Goal: Task Accomplishment & Management: Complete application form

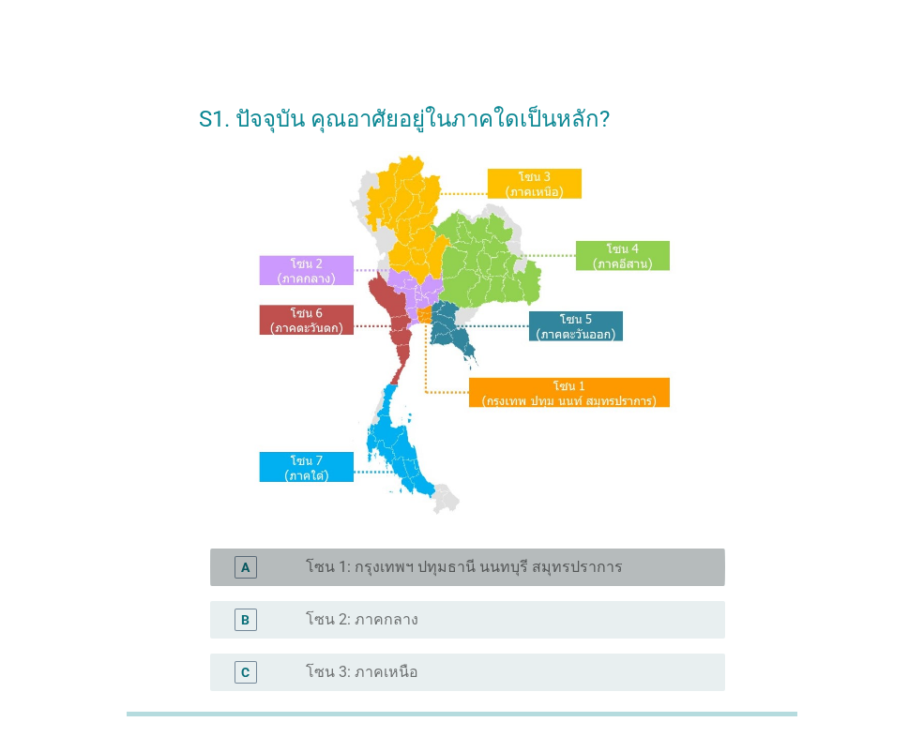
click at [502, 577] on label "โซน 1: กรุงเทพฯ ปทุมธานี นนทบุรี สมุทรปราการ" at bounding box center [464, 567] width 317 height 19
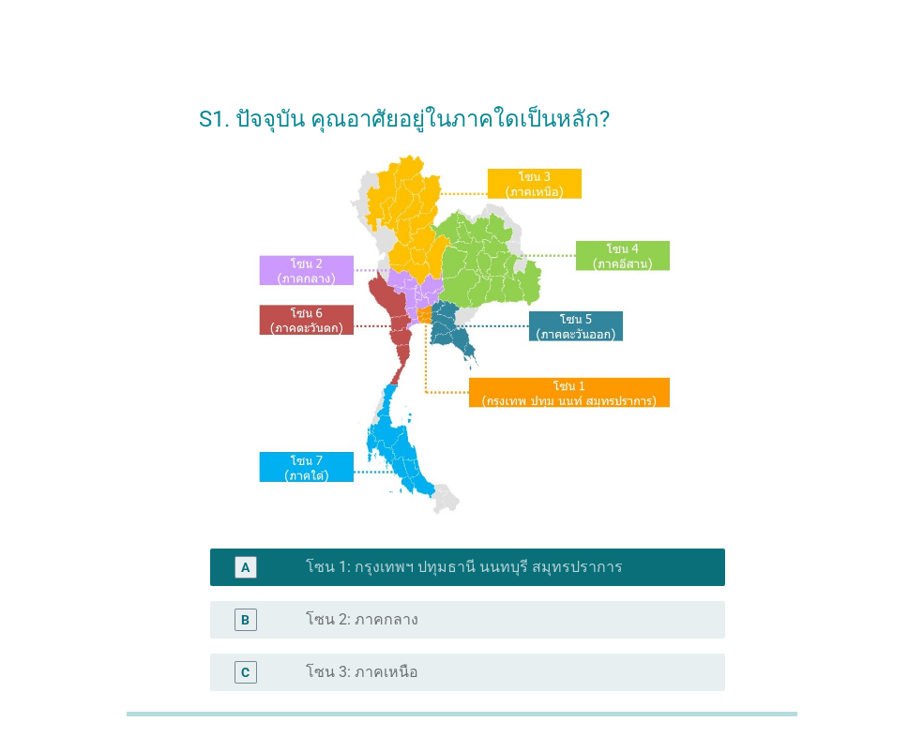
scroll to position [375, 0]
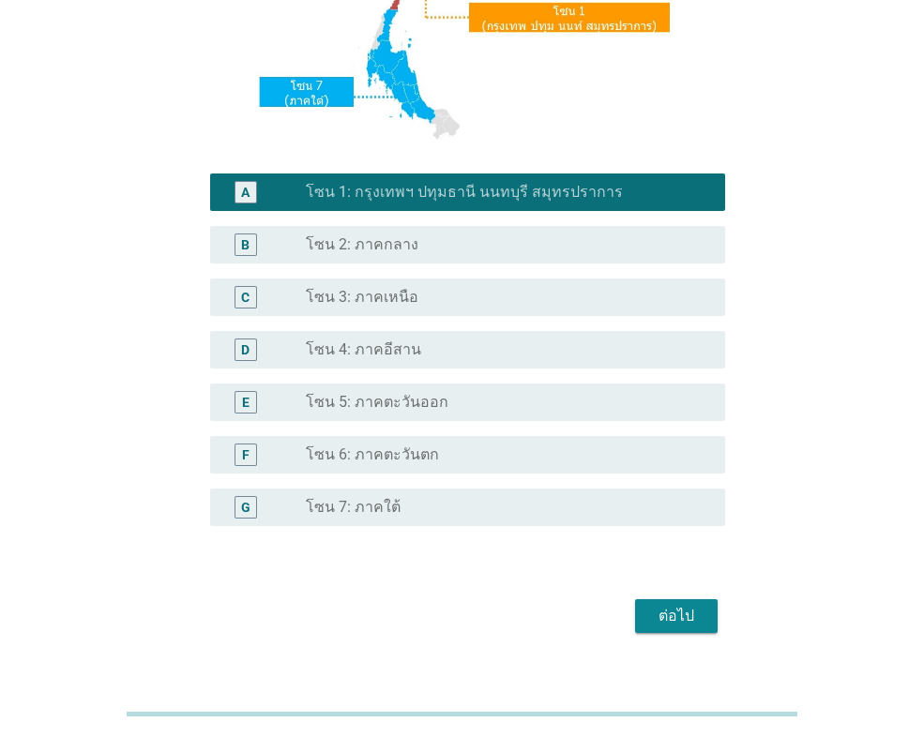
click at [691, 614] on div "ต่อไป" at bounding box center [676, 616] width 53 height 23
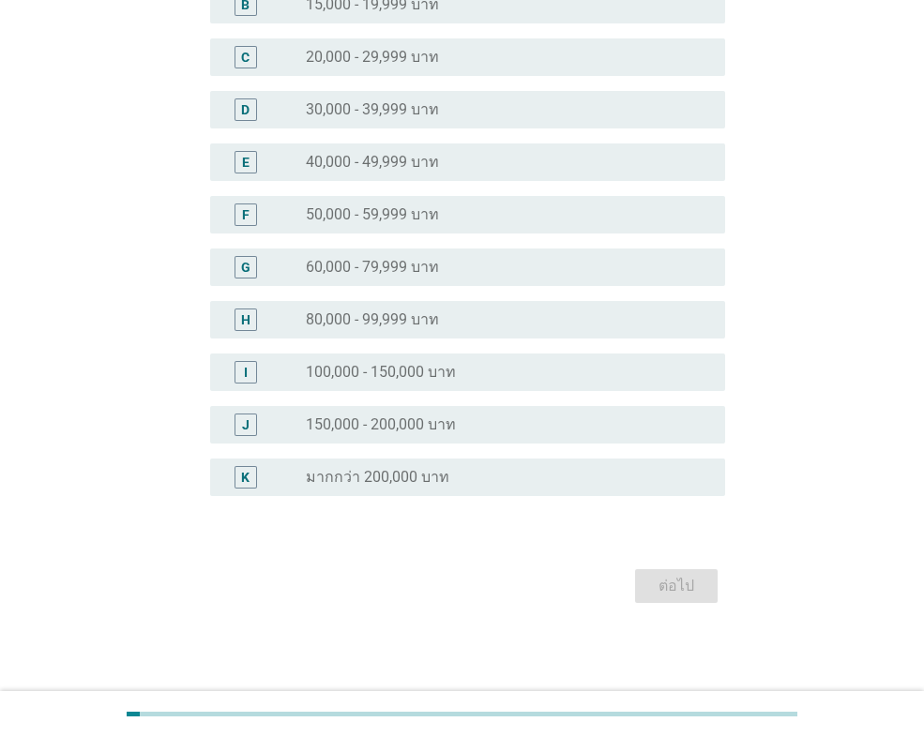
scroll to position [0, 0]
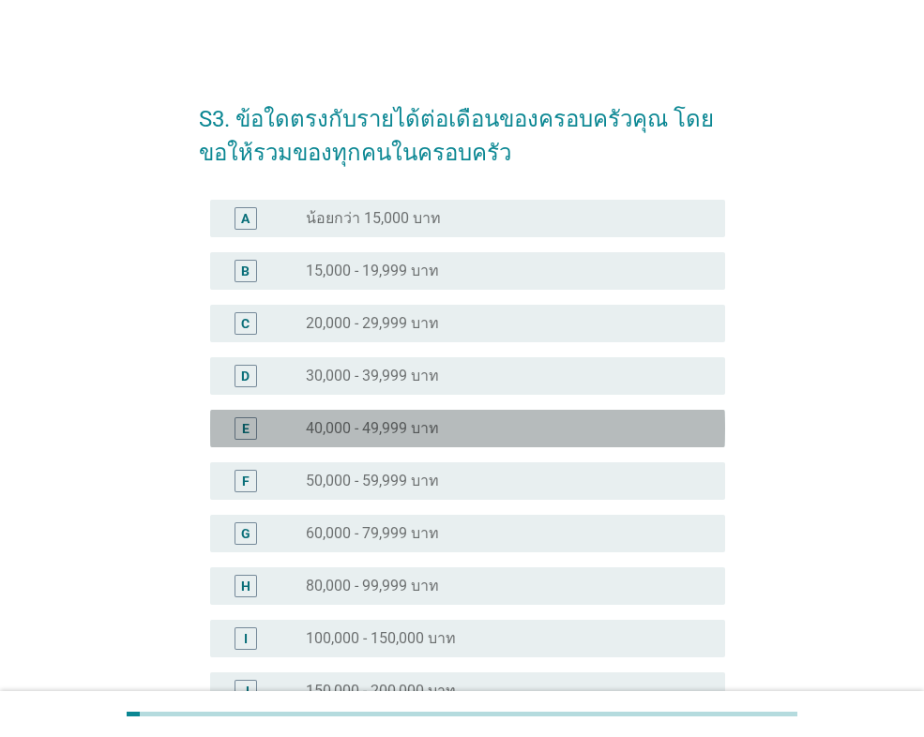
click at [501, 425] on div "radio_button_unchecked 40,000 - 49,999 บาท" at bounding box center [500, 428] width 389 height 19
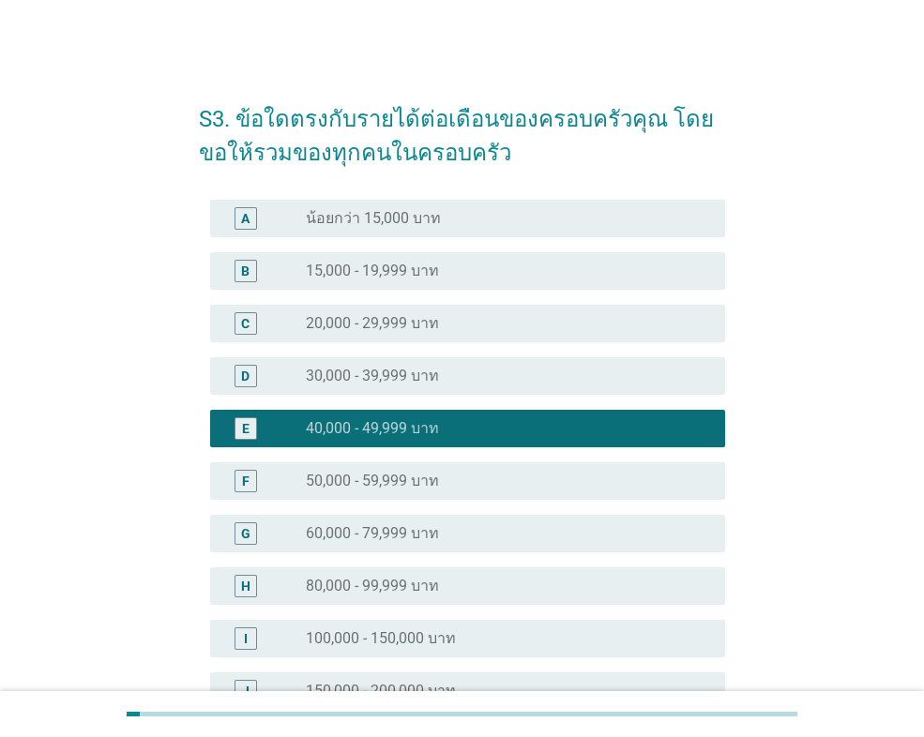
scroll to position [266, 0]
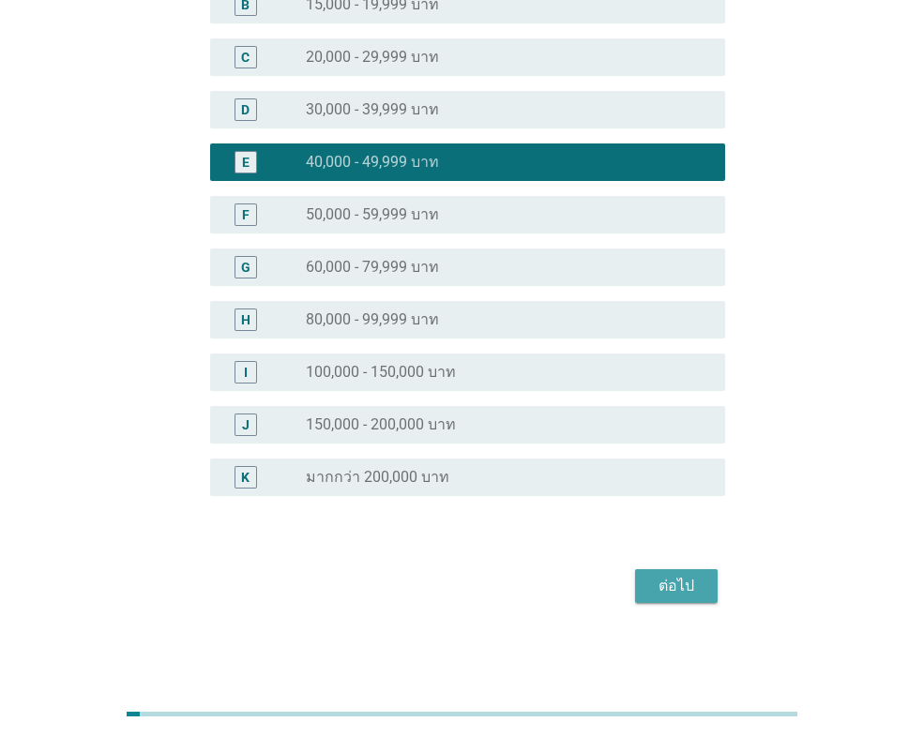
click at [689, 578] on div "ต่อไป" at bounding box center [676, 586] width 53 height 23
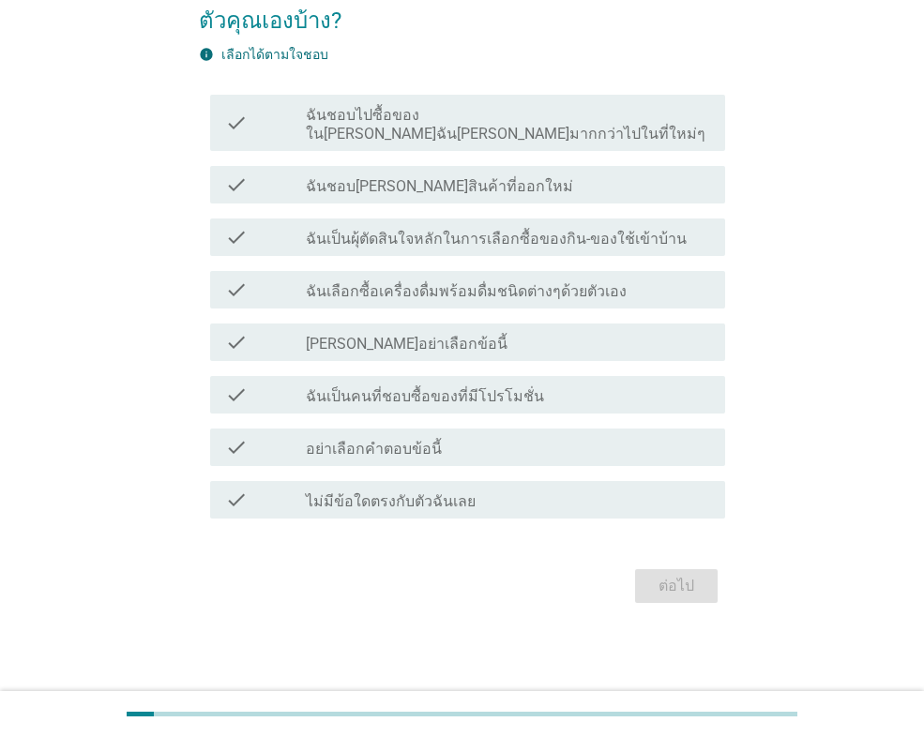
scroll to position [0, 0]
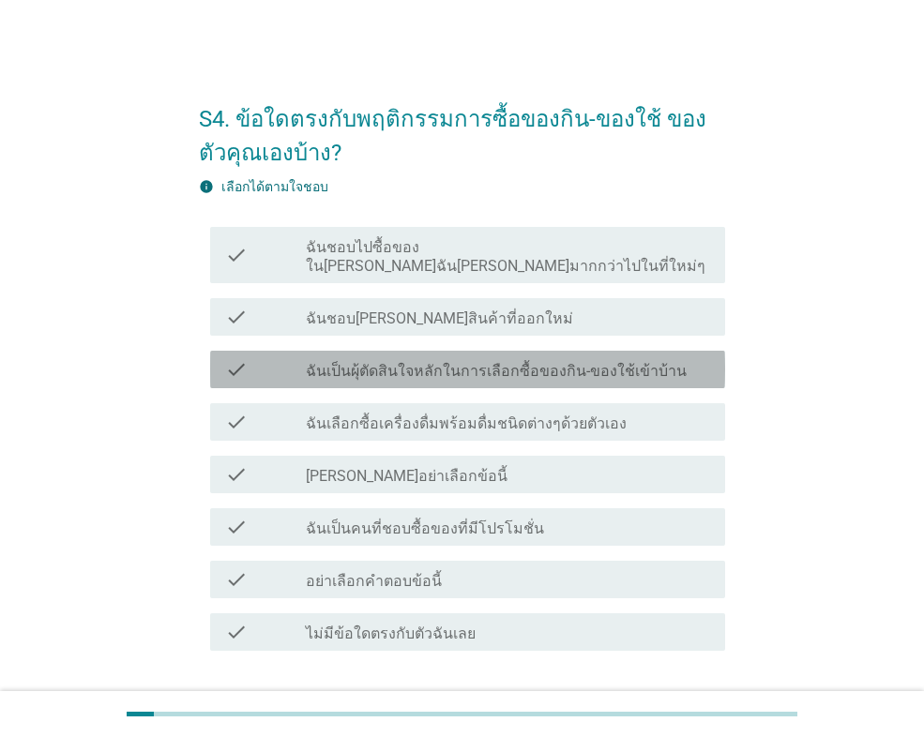
click at [565, 362] on label "ฉันเป็นผุ้ตัดสินใจหลักในการเลือกซื้อของกิน-ของใช้เข้าบ้าน" at bounding box center [496, 371] width 381 height 19
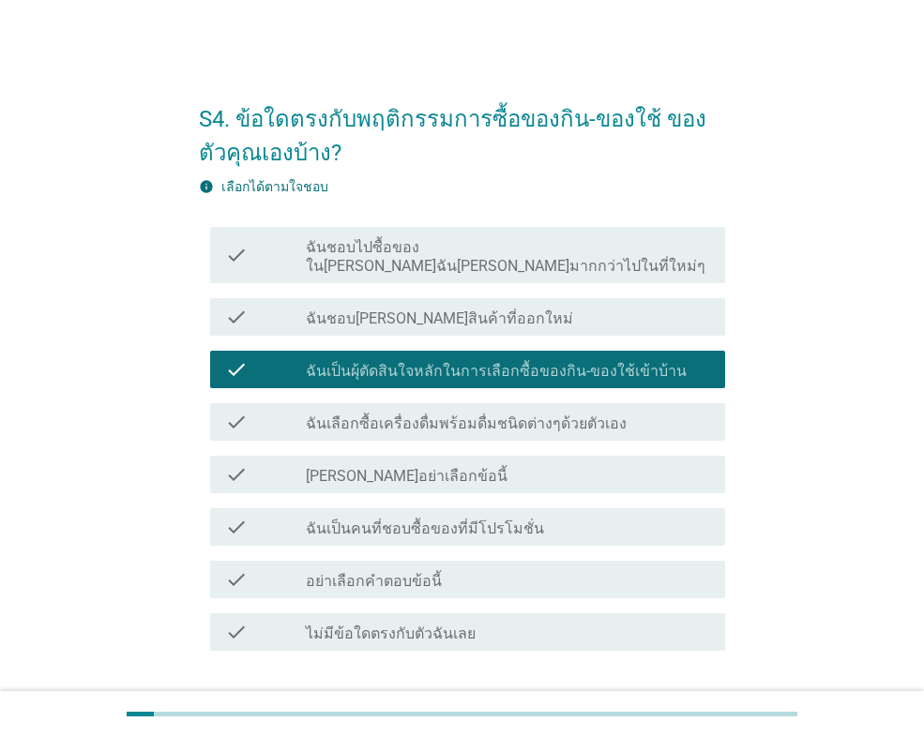
click at [558, 516] on div "check_box_outline_blank ฉันเป็นคนที่ชอบซื้อของที่มีโปรโมชั่น" at bounding box center [508, 527] width 404 height 23
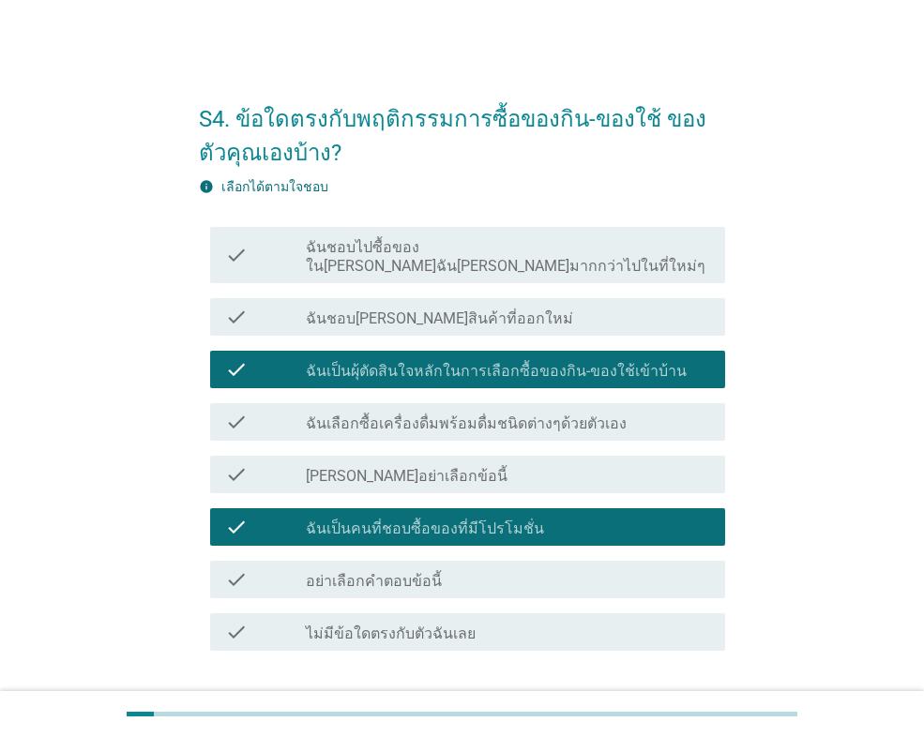
scroll to position [114, 0]
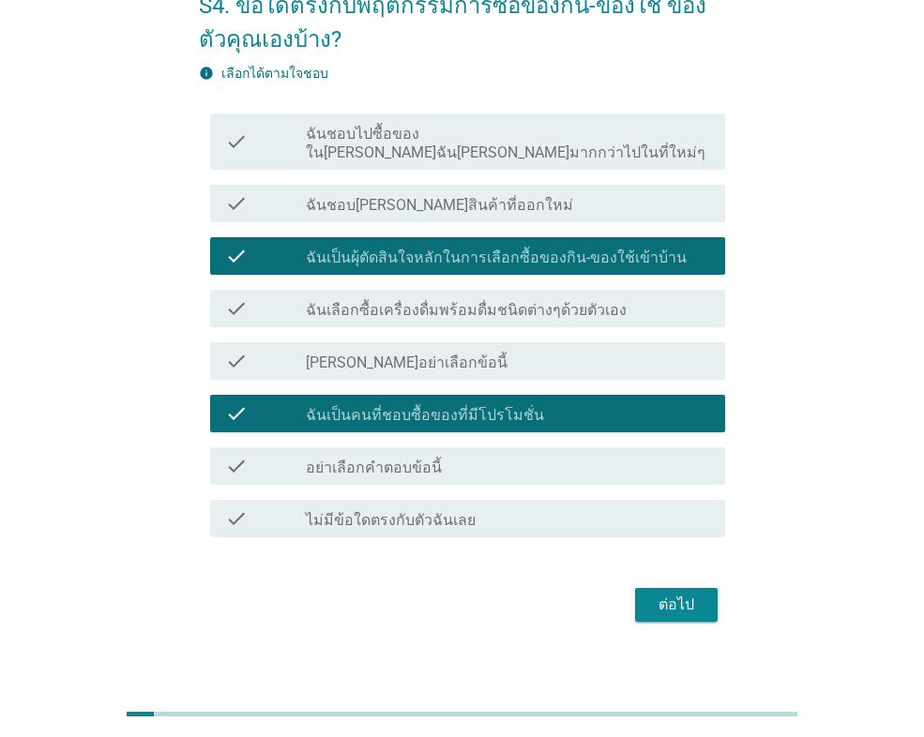
click at [672, 594] on div "ต่อไป" at bounding box center [676, 605] width 53 height 23
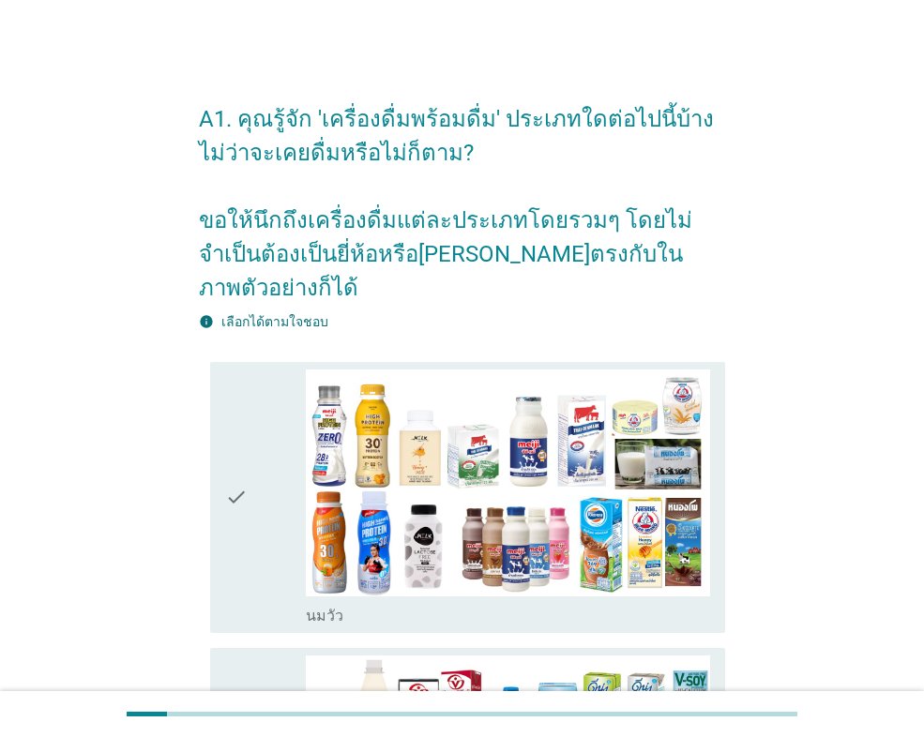
scroll to position [188, 0]
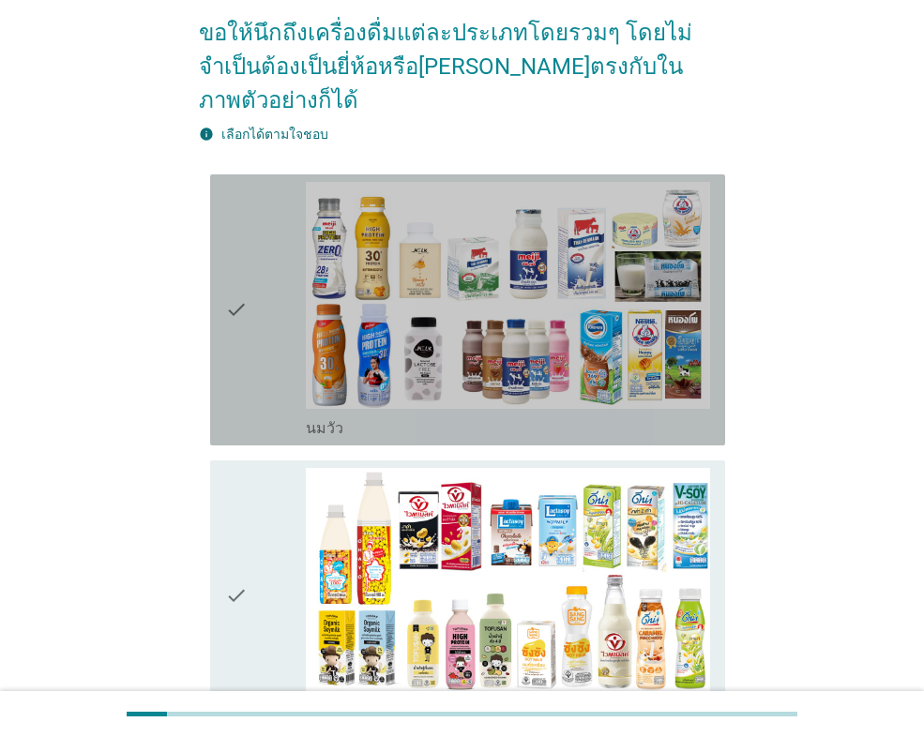
click at [286, 308] on div "check" at bounding box center [265, 310] width 81 height 256
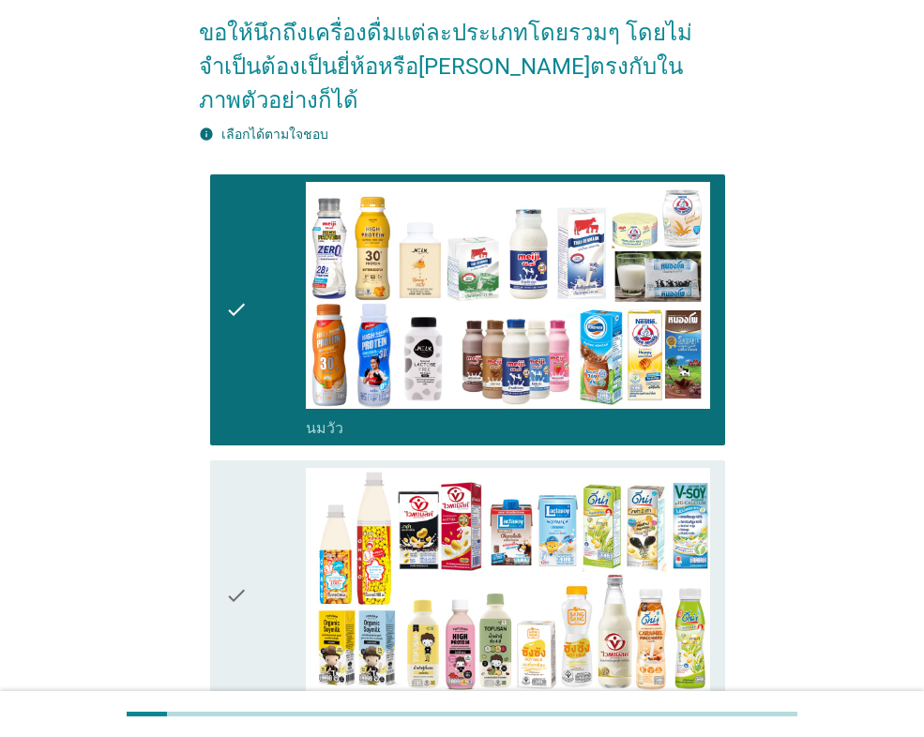
click at [285, 538] on div "check" at bounding box center [265, 596] width 81 height 256
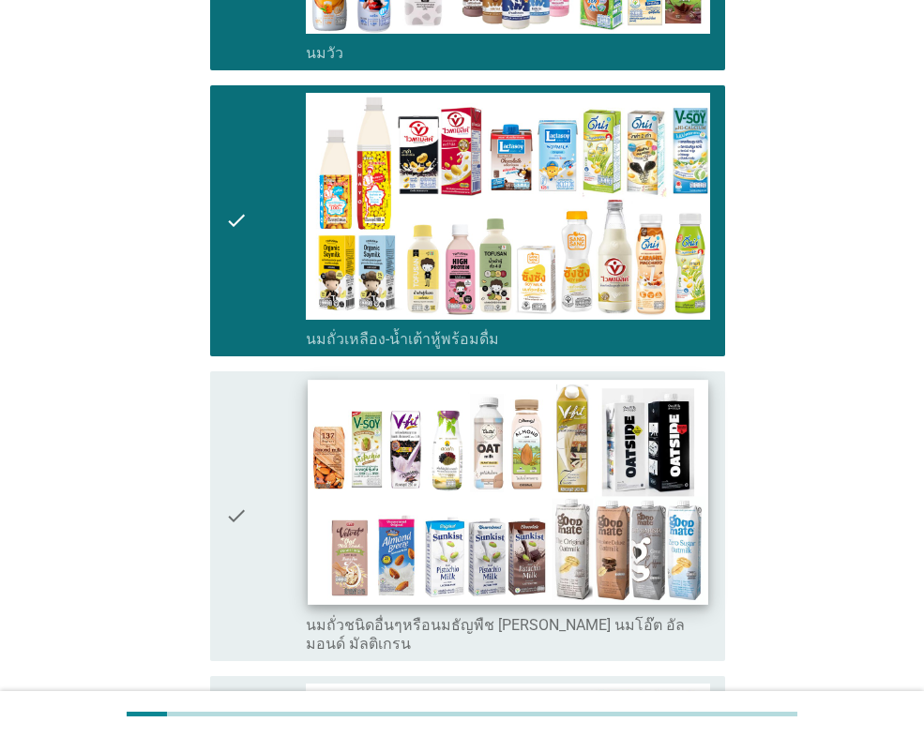
click at [314, 443] on img at bounding box center [508, 492] width 400 height 225
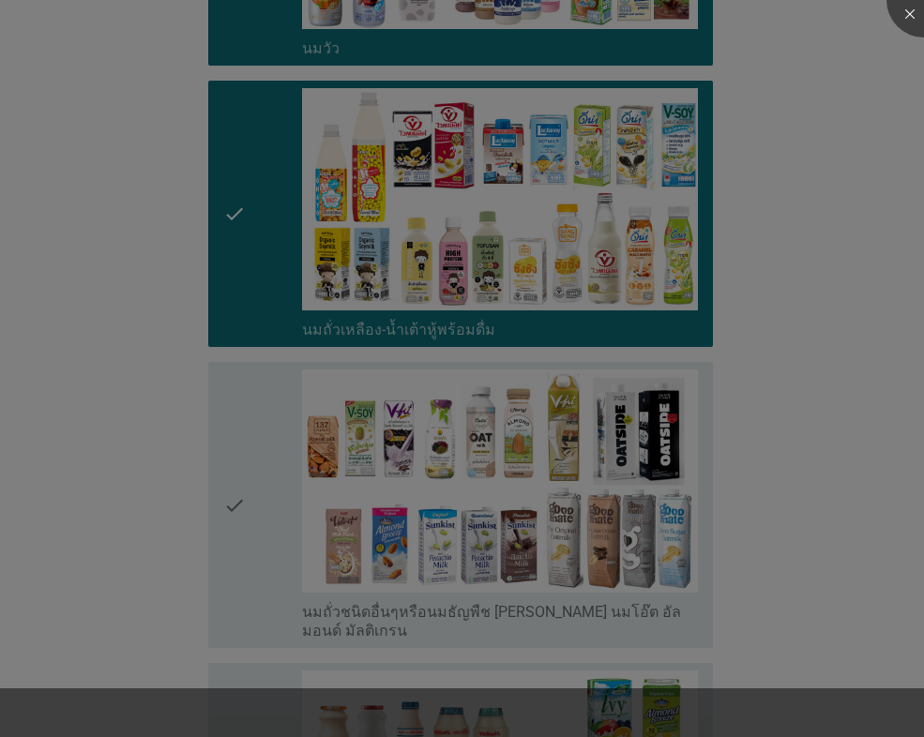
scroll to position [938, 0]
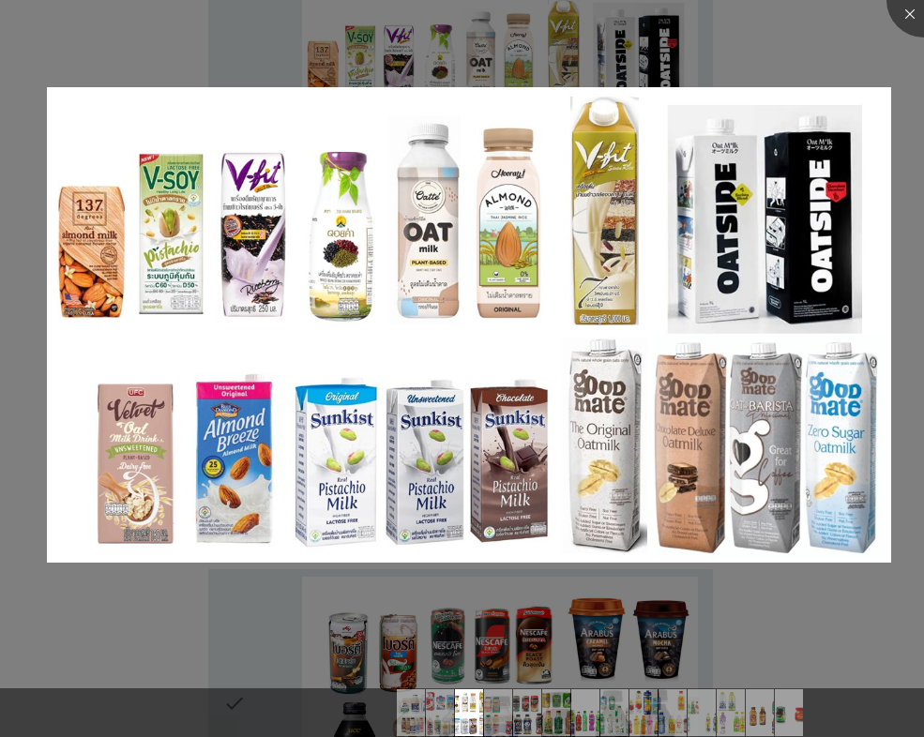
click at [812, 37] on div at bounding box center [462, 368] width 924 height 737
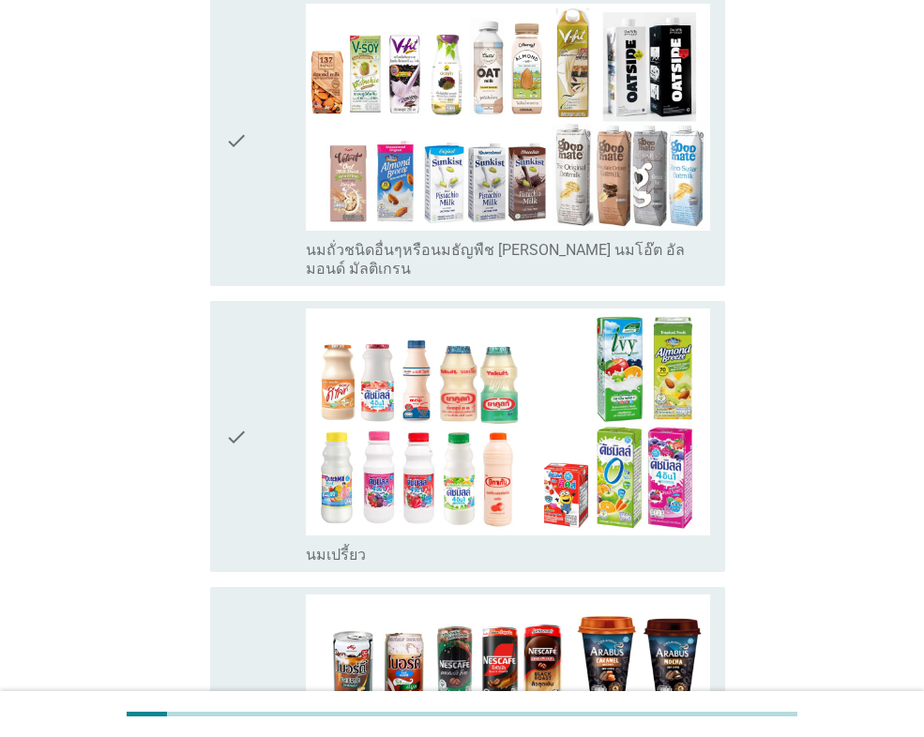
click at [250, 164] on div "check" at bounding box center [265, 141] width 81 height 275
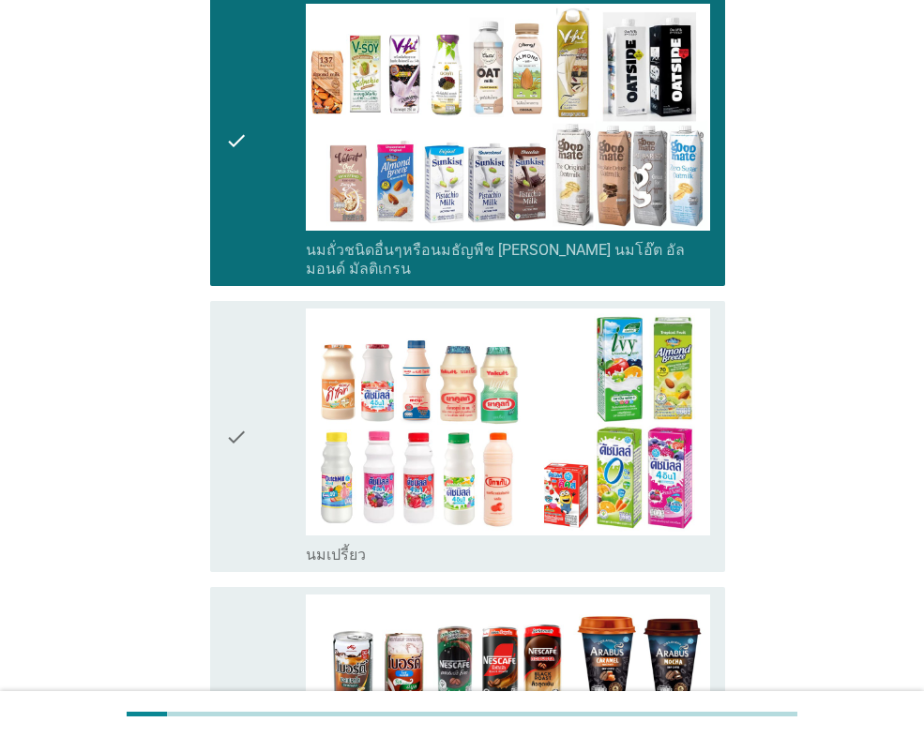
click at [266, 317] on div "check" at bounding box center [265, 437] width 81 height 256
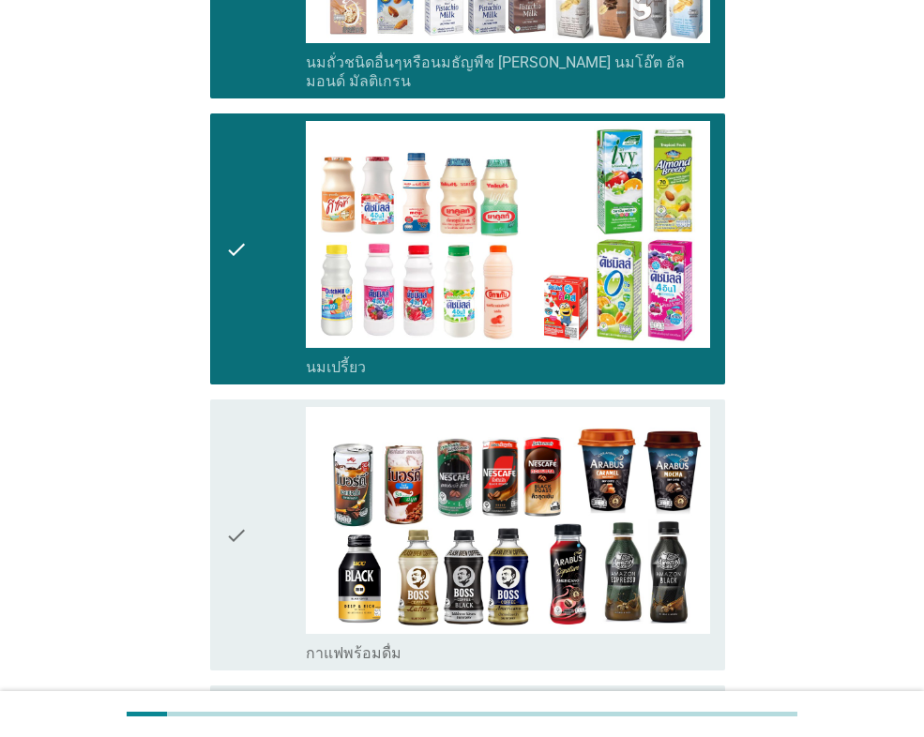
click at [297, 409] on div "check" at bounding box center [265, 535] width 81 height 256
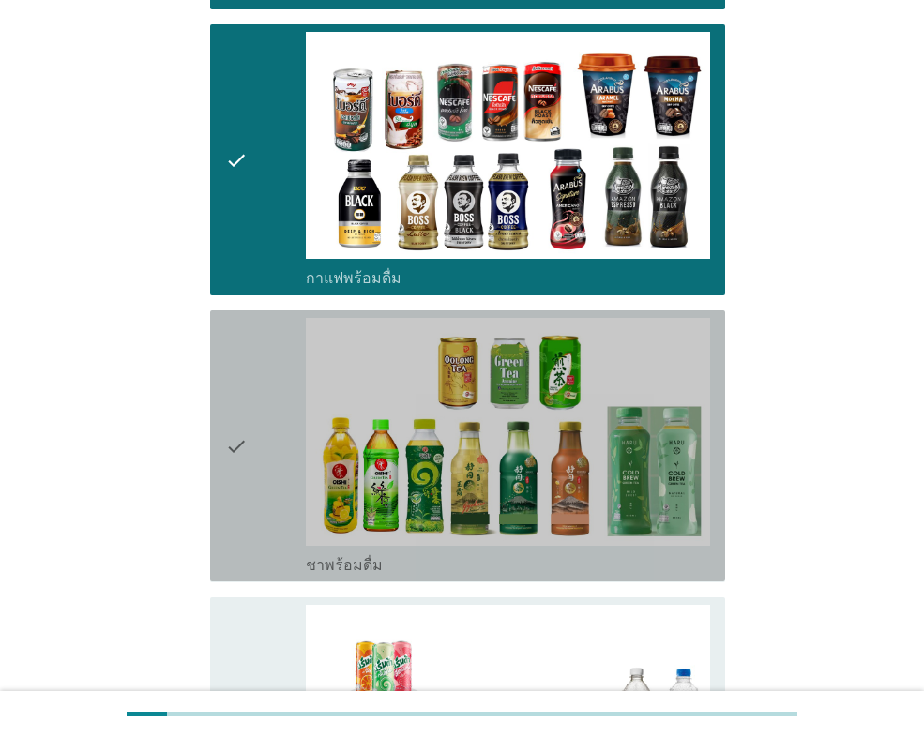
click at [297, 397] on div "check" at bounding box center [265, 446] width 81 height 256
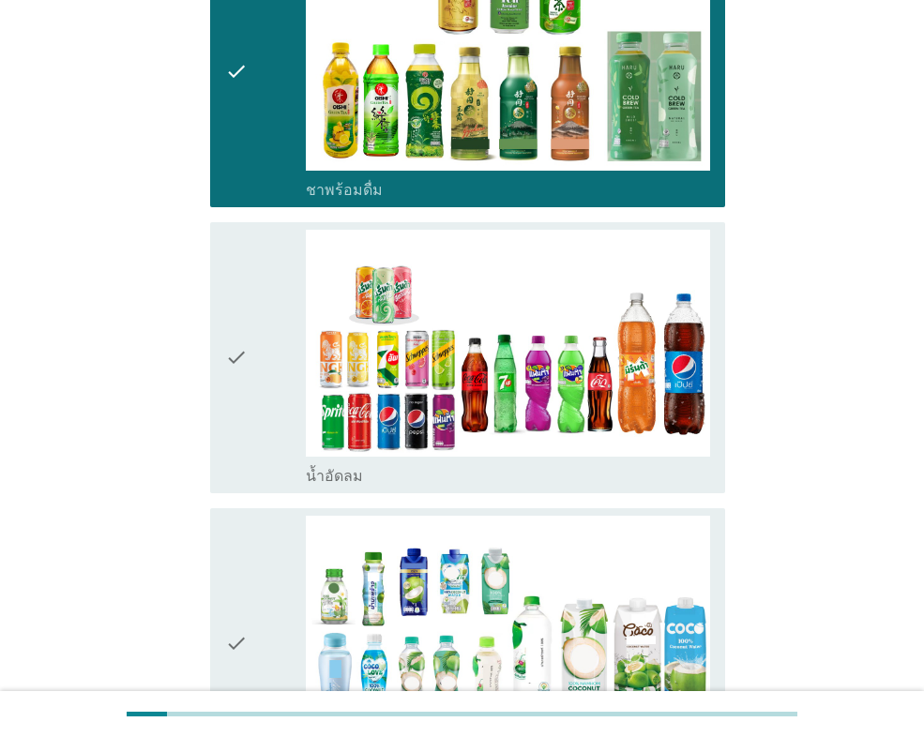
click at [300, 328] on div "check" at bounding box center [265, 358] width 81 height 256
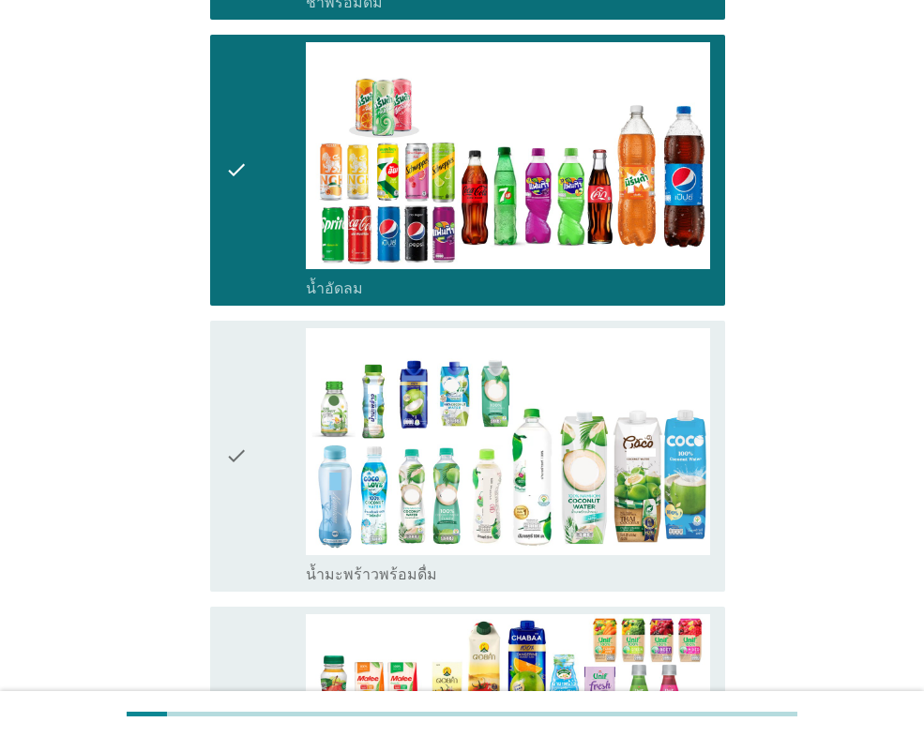
click at [277, 347] on div "check" at bounding box center [265, 456] width 81 height 256
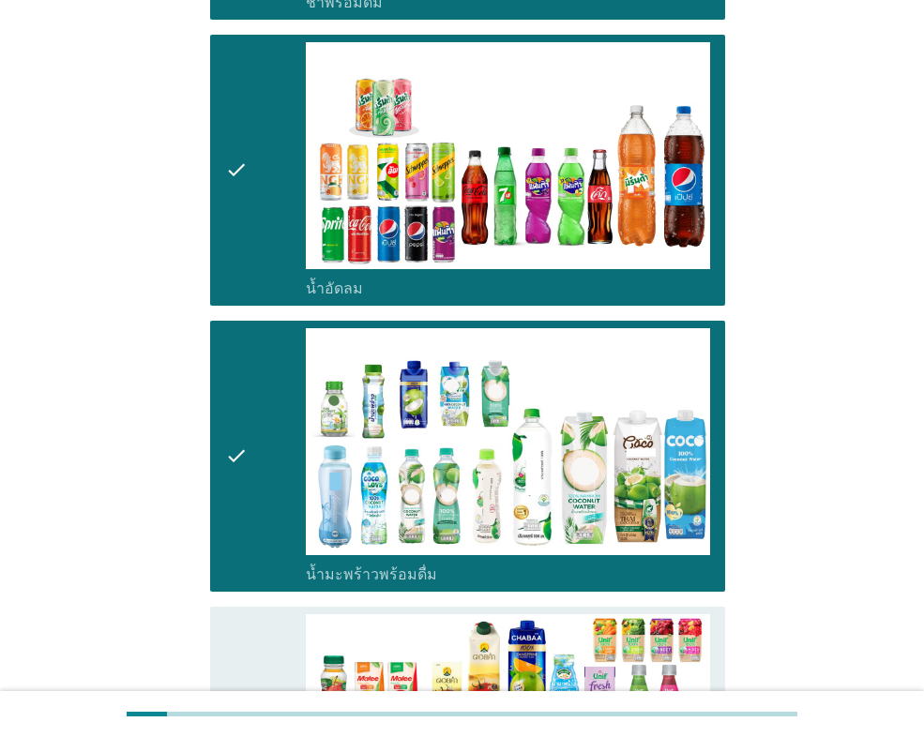
scroll to position [2345, 0]
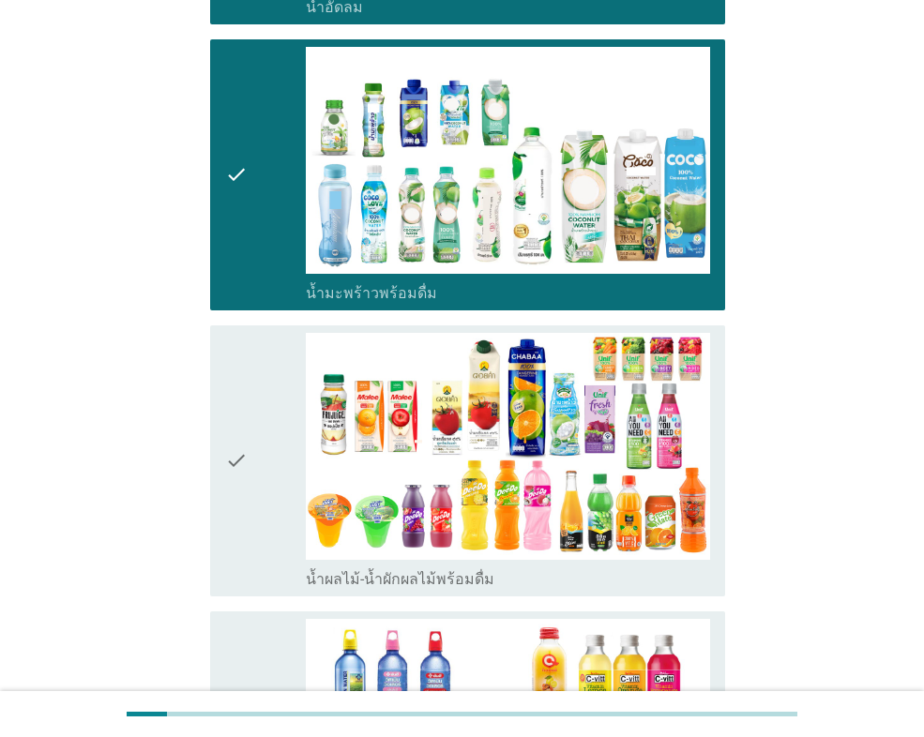
click at [268, 376] on div "check" at bounding box center [265, 461] width 81 height 256
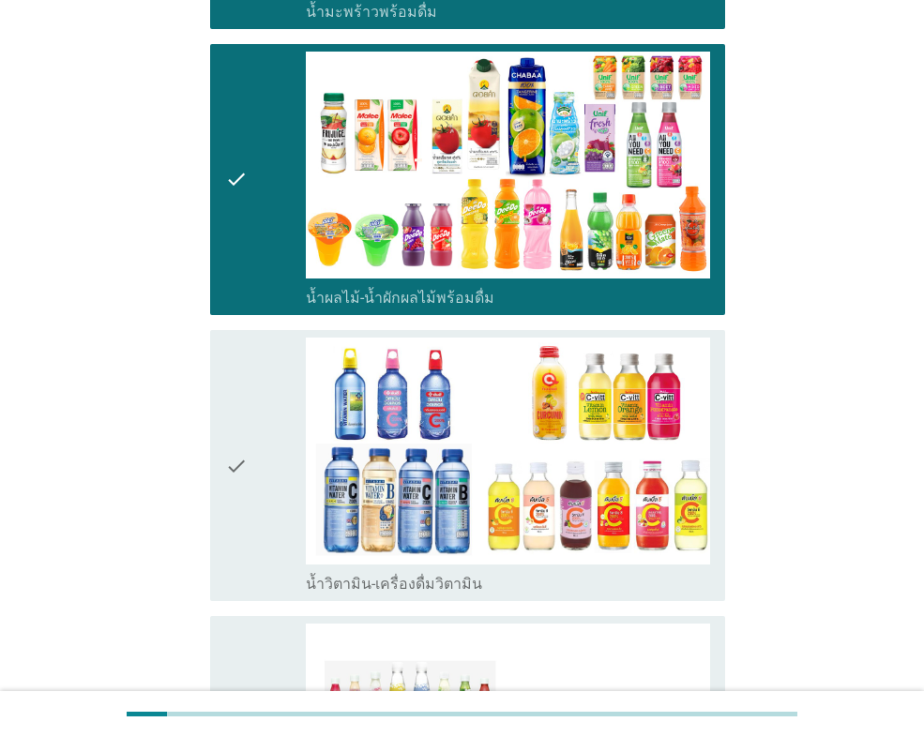
click at [261, 421] on div "check" at bounding box center [265, 466] width 81 height 256
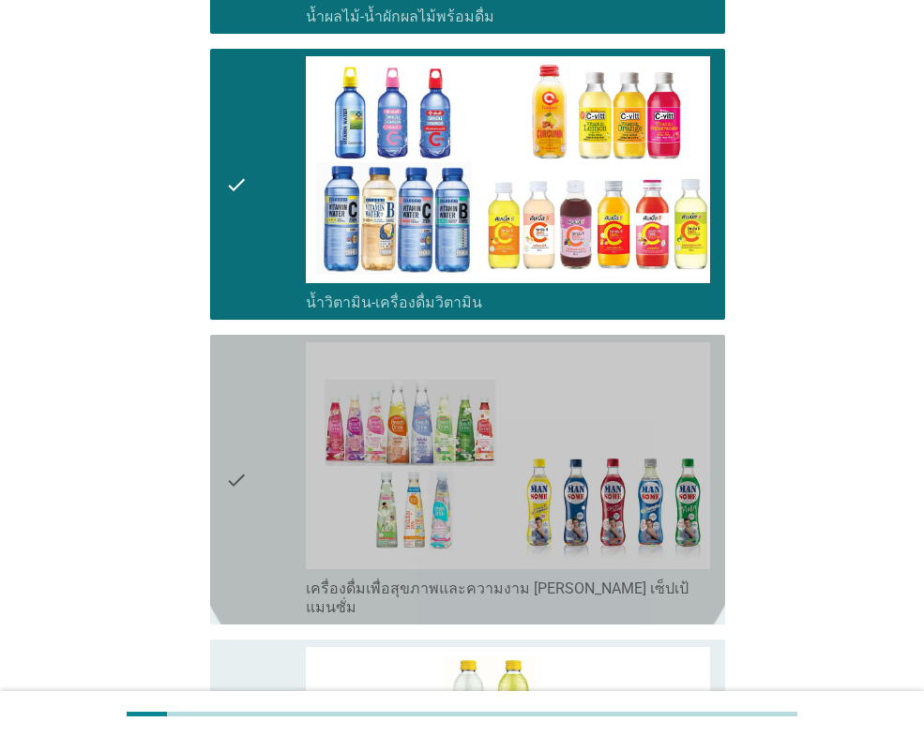
click at [290, 449] on div "check" at bounding box center [265, 479] width 81 height 275
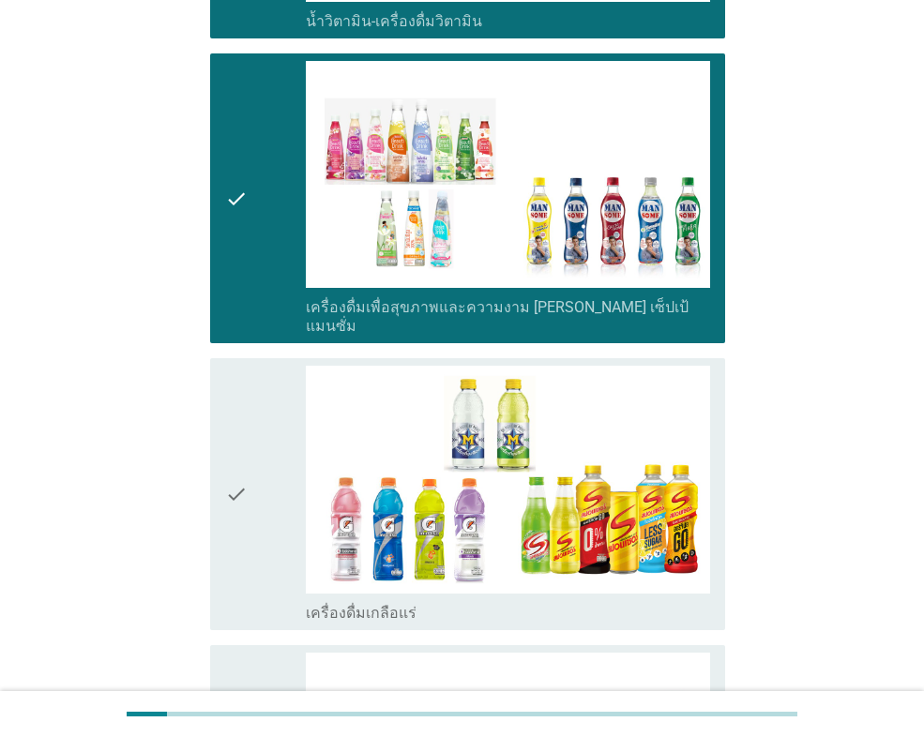
click at [279, 398] on div "check" at bounding box center [265, 494] width 81 height 256
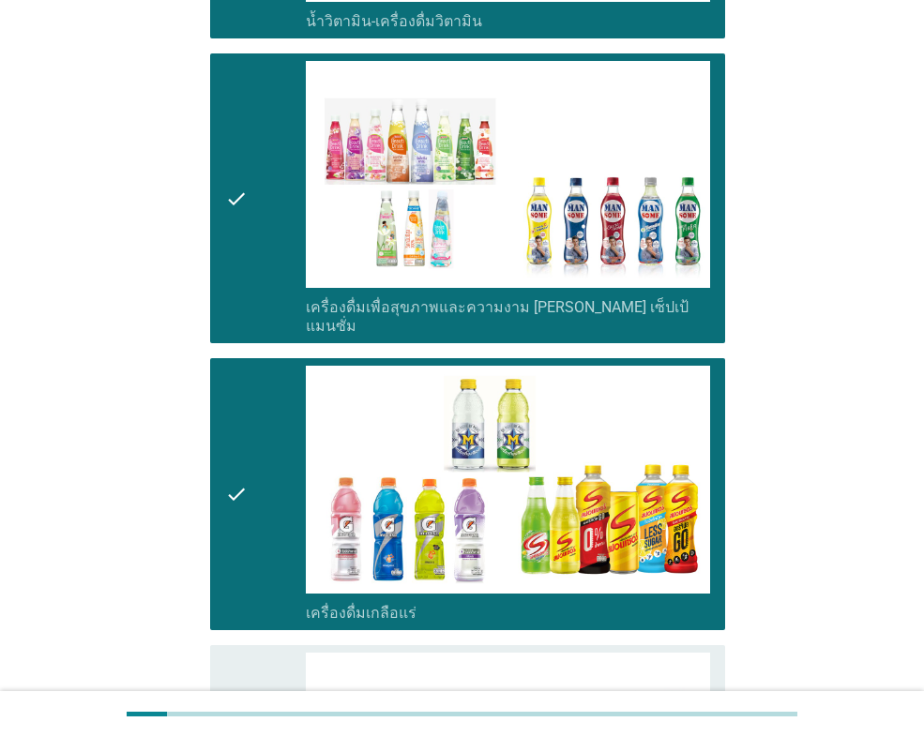
scroll to position [3471, 0]
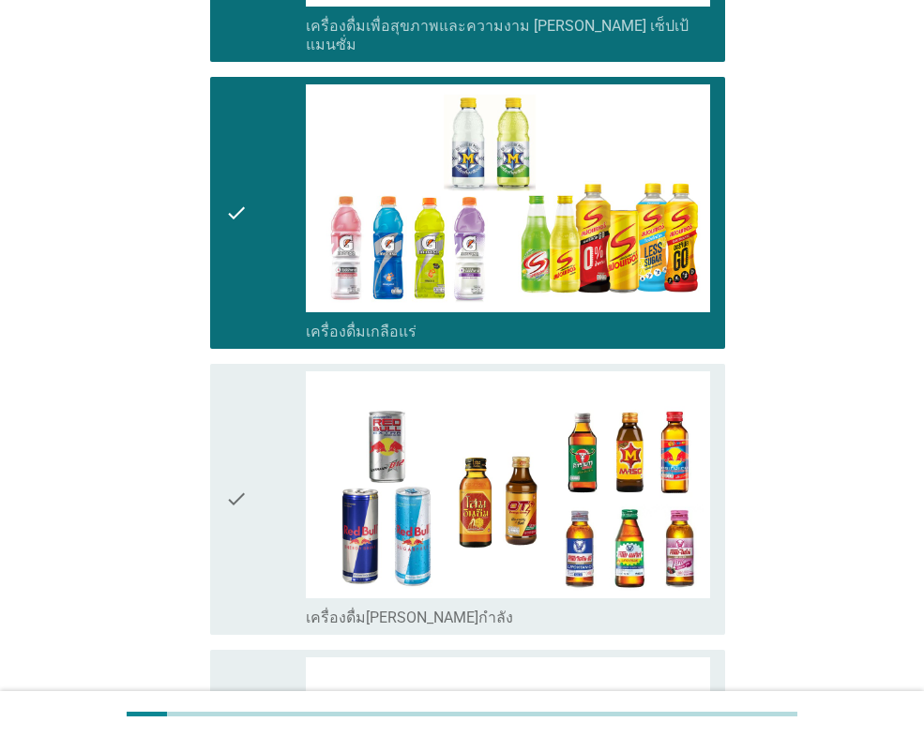
click at [279, 399] on div "check" at bounding box center [265, 499] width 81 height 256
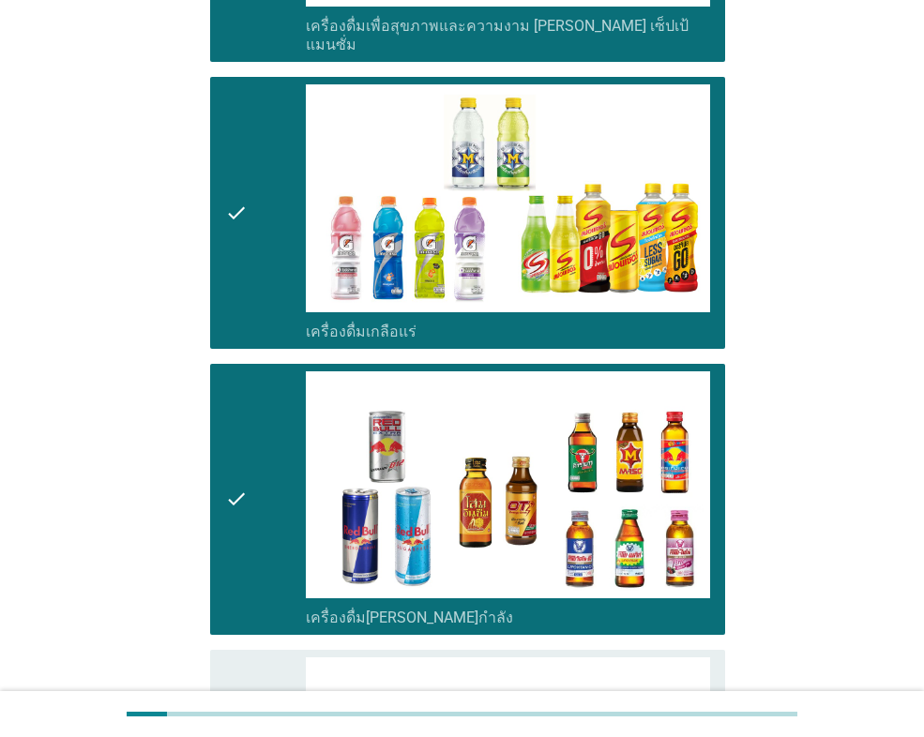
scroll to position [3752, 0]
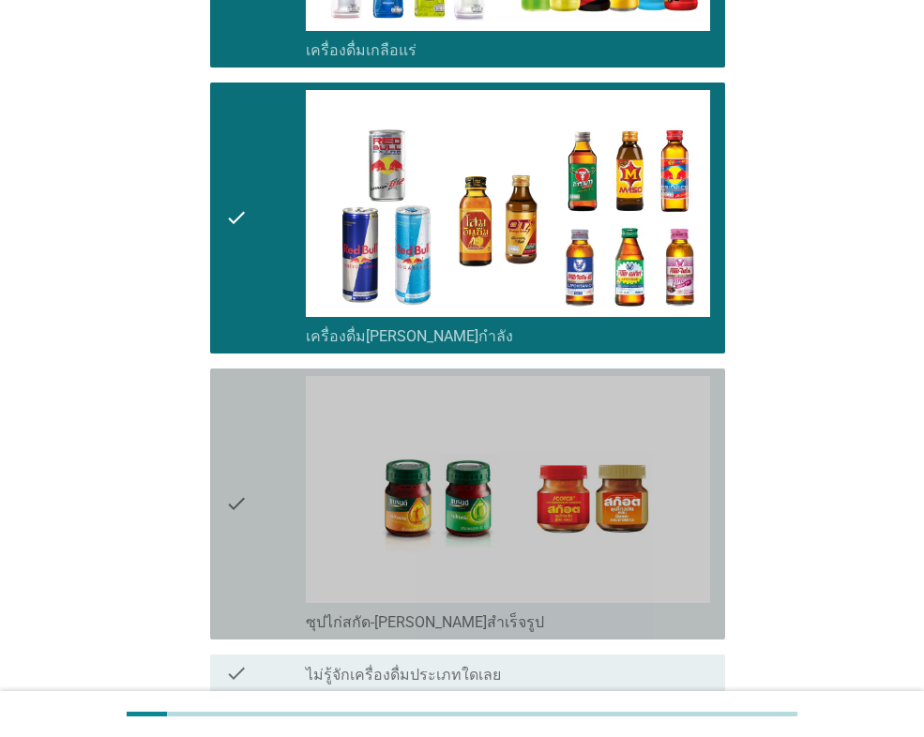
click at [279, 399] on div "check" at bounding box center [265, 504] width 81 height 256
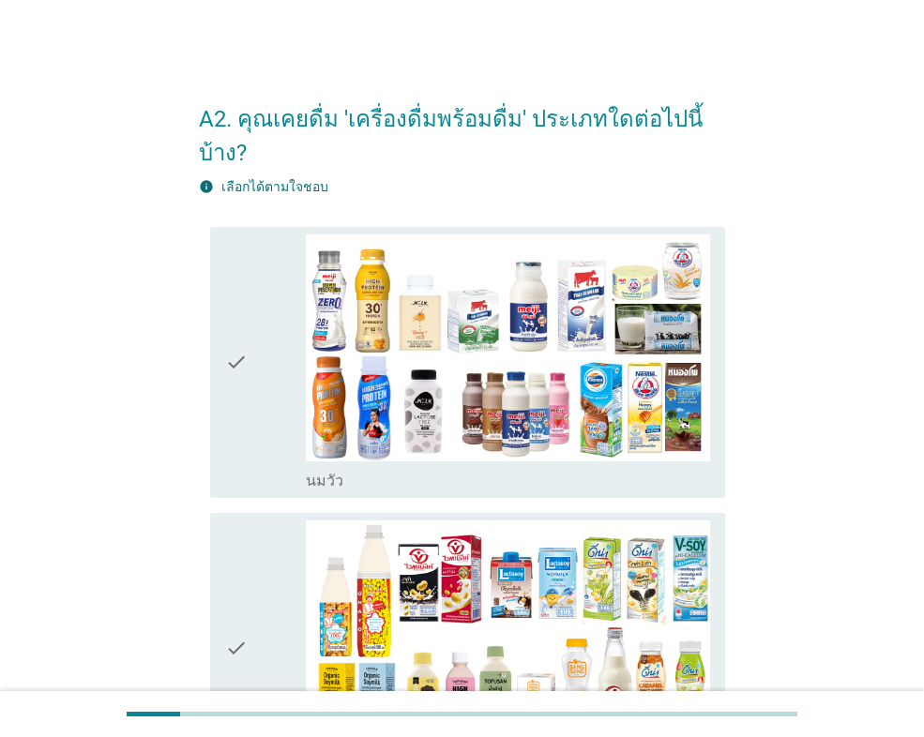
click at [257, 407] on div "check" at bounding box center [265, 363] width 81 height 256
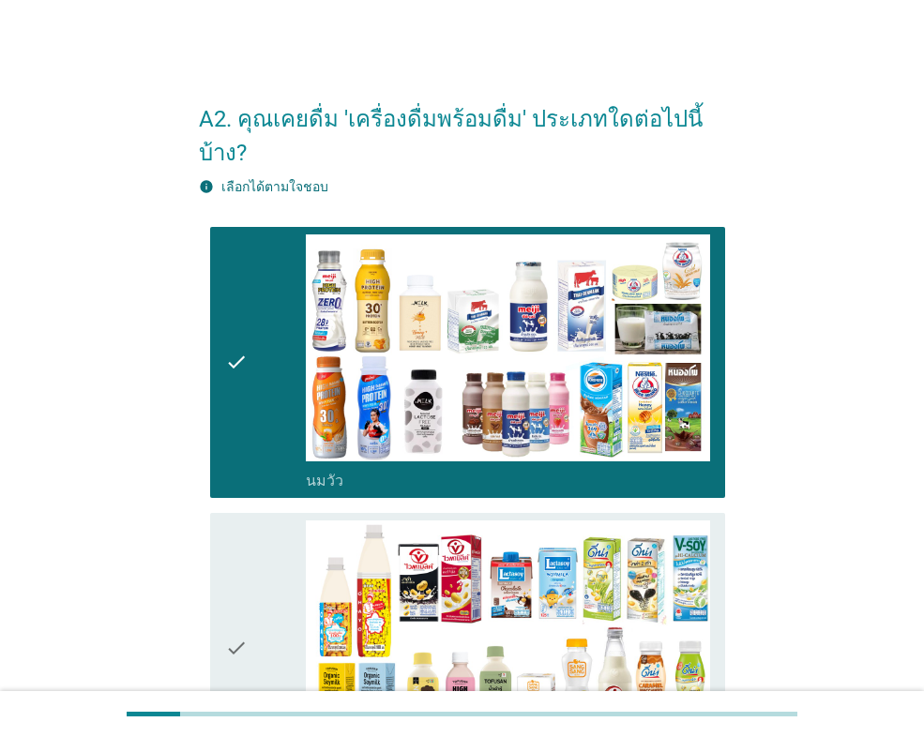
click at [283, 589] on div "check" at bounding box center [265, 649] width 81 height 256
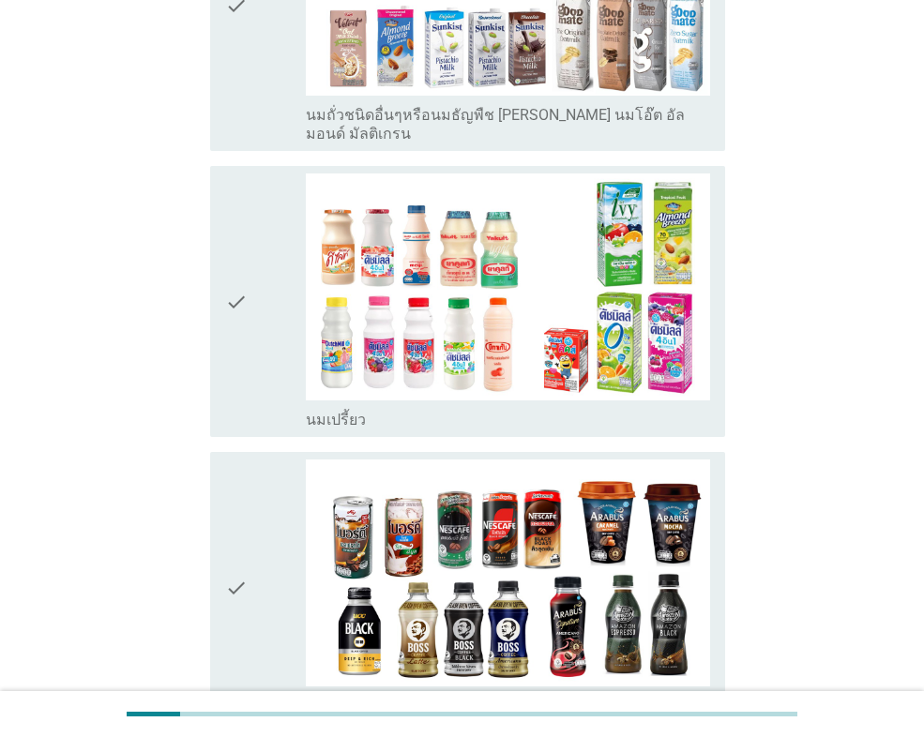
scroll to position [1032, 0]
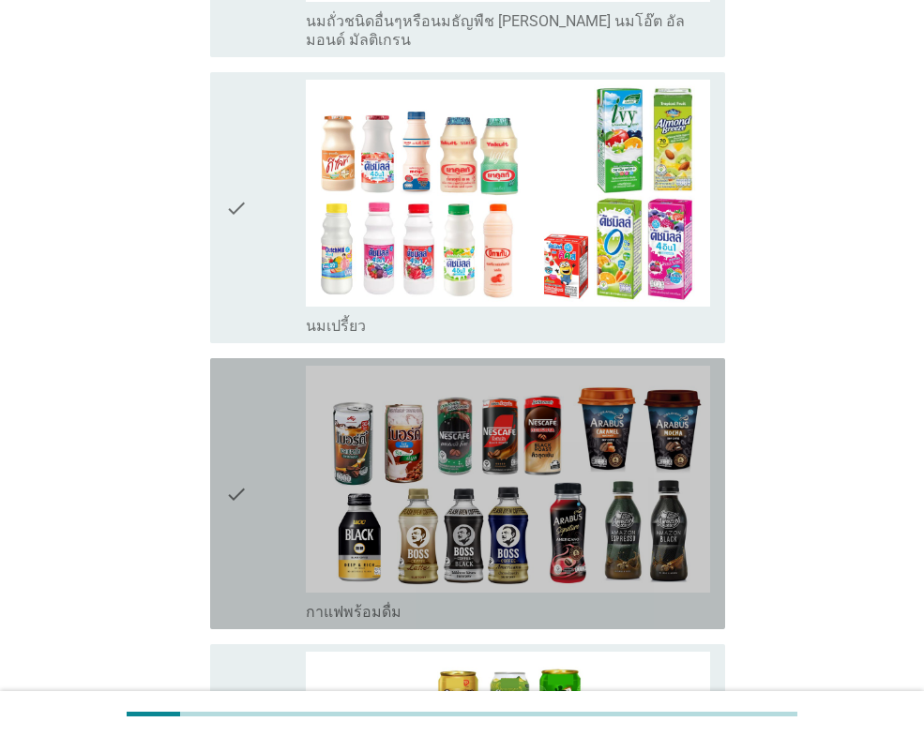
click at [275, 394] on div "check" at bounding box center [265, 494] width 81 height 256
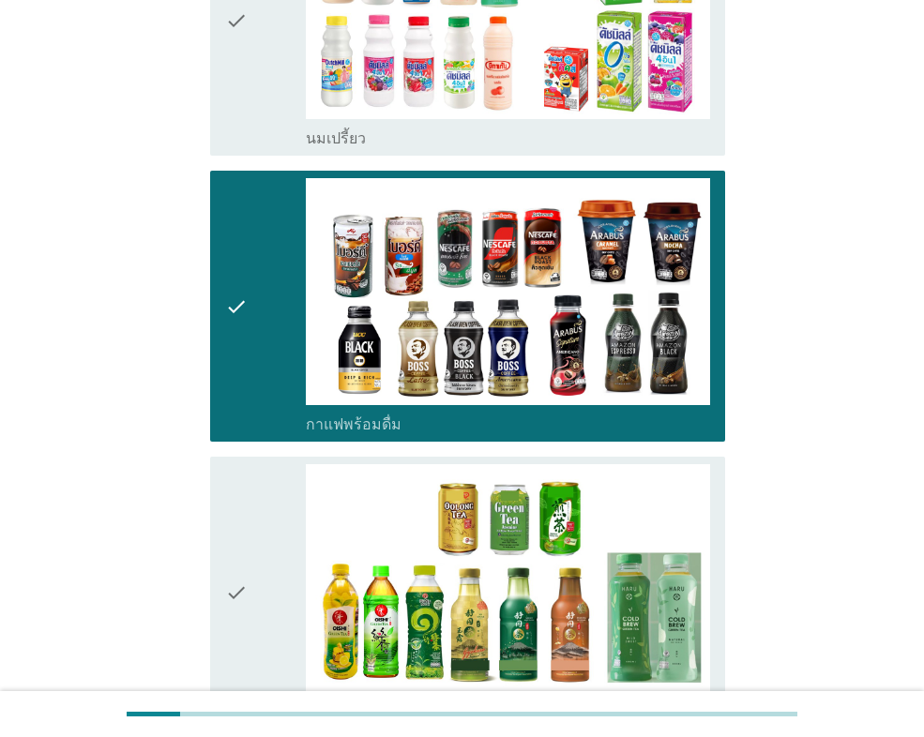
scroll to position [1313, 0]
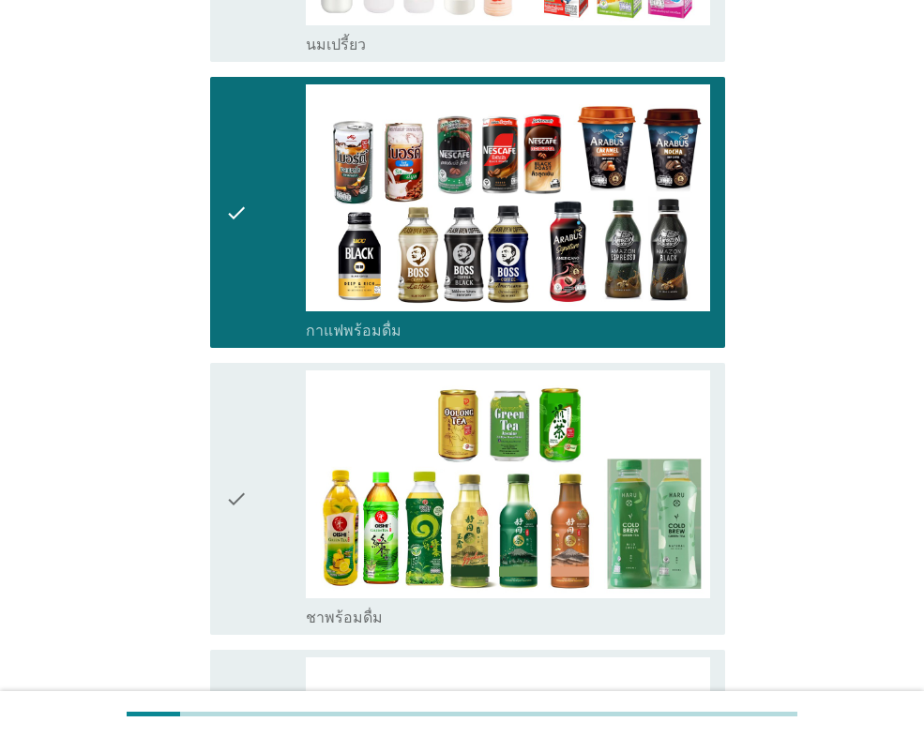
click at [275, 394] on div "check" at bounding box center [265, 499] width 81 height 256
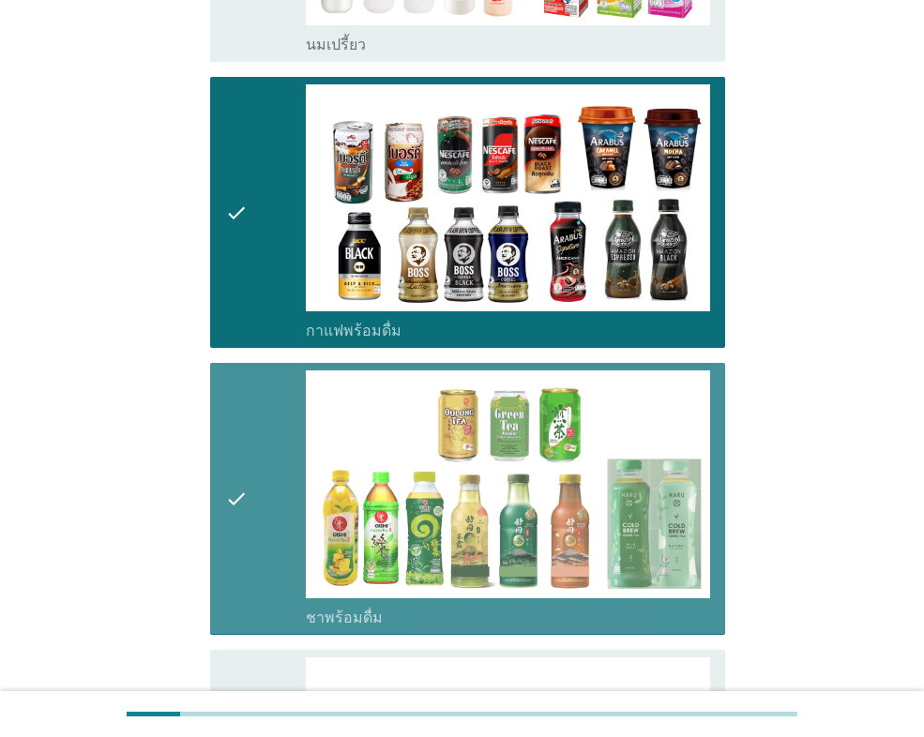
click at [275, 394] on div "check" at bounding box center [265, 499] width 81 height 256
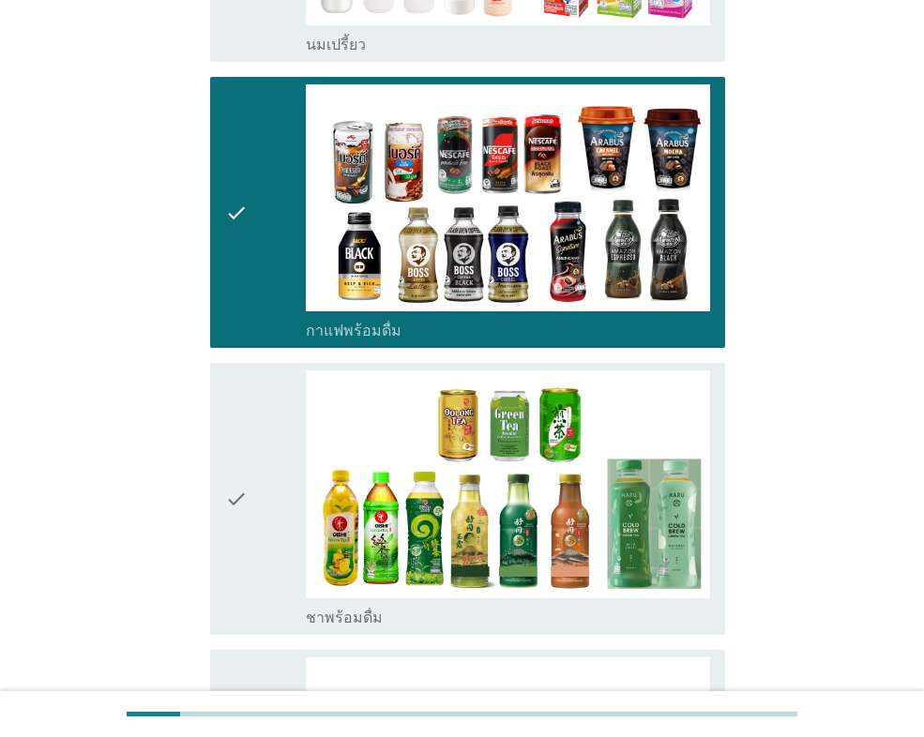
click at [255, 246] on div "check" at bounding box center [265, 212] width 81 height 256
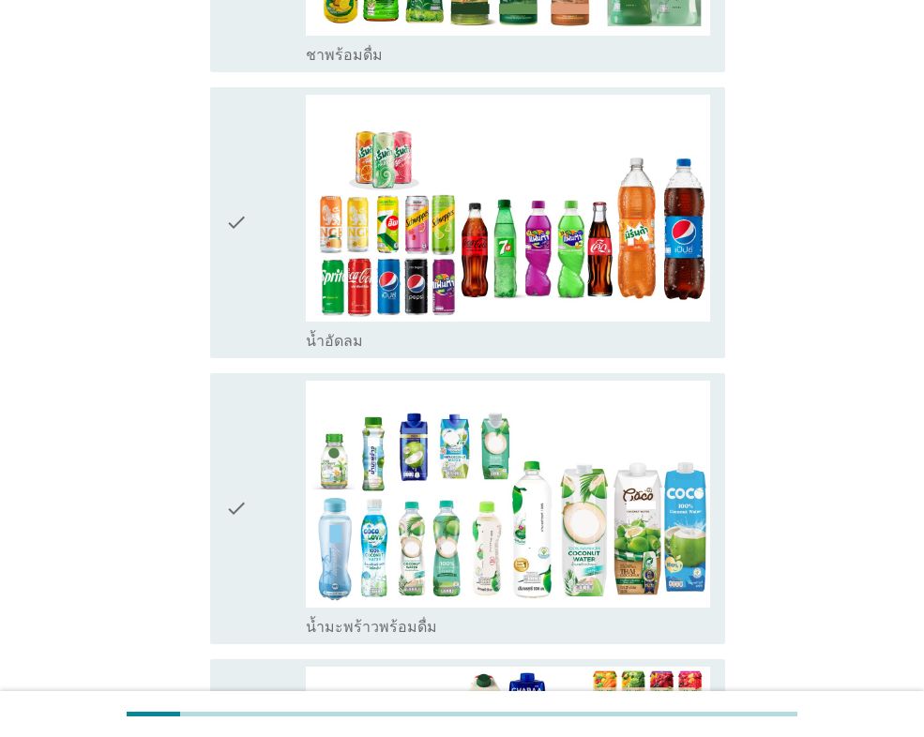
scroll to position [2158, 0]
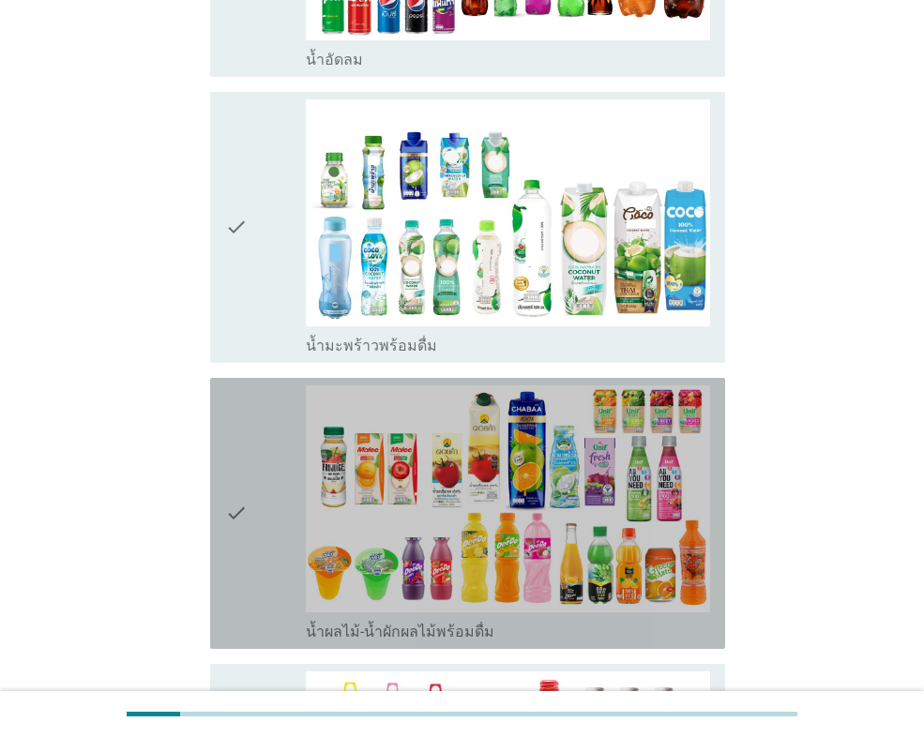
click at [271, 415] on div "check" at bounding box center [265, 514] width 81 height 256
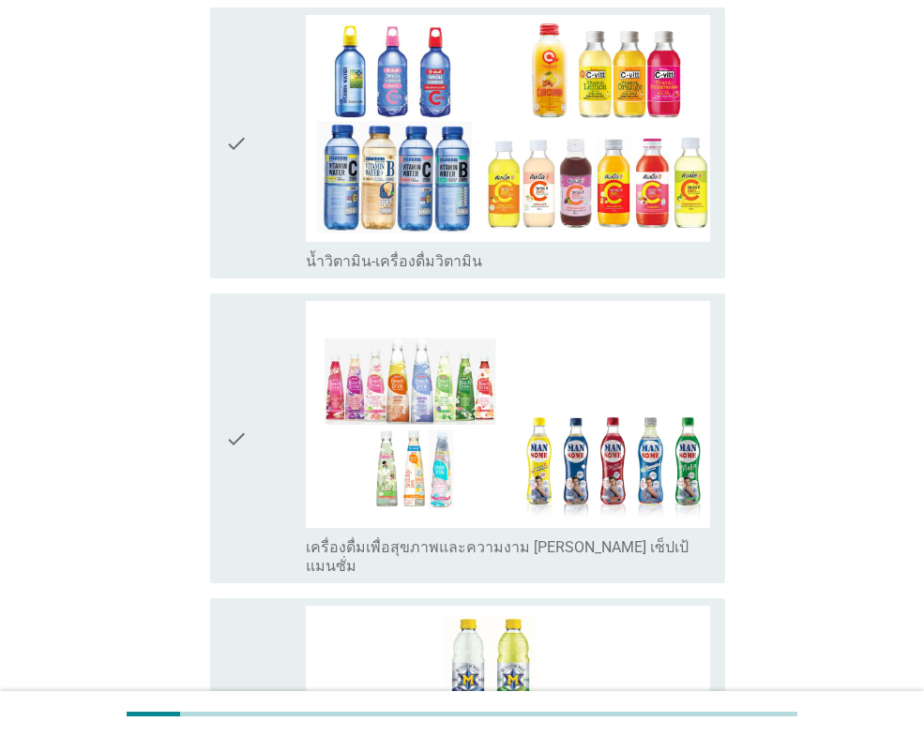
scroll to position [3096, 0]
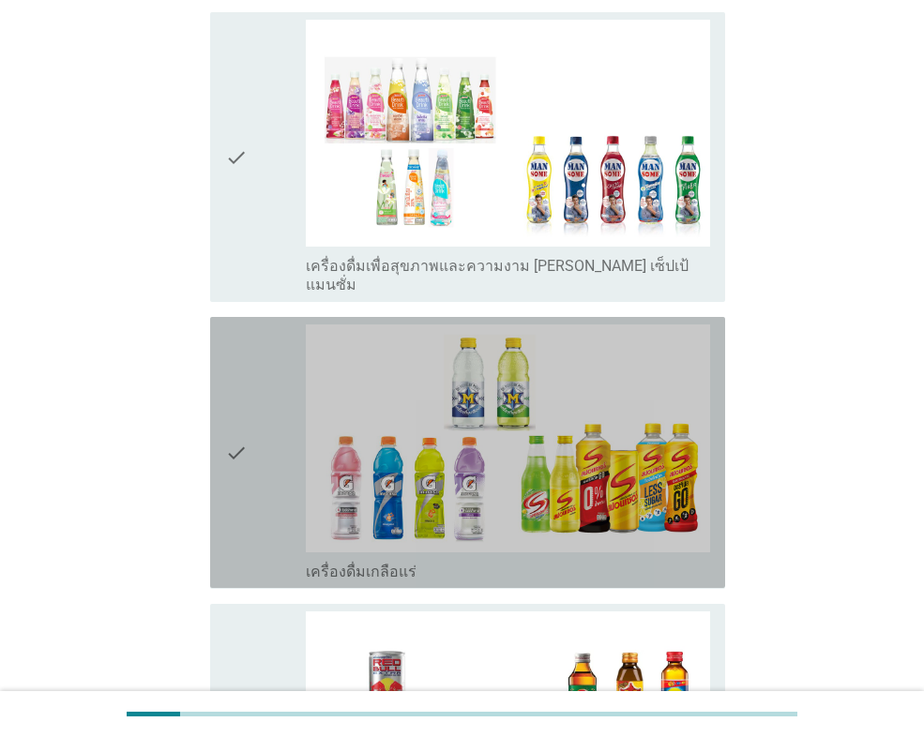
click at [284, 367] on div "check" at bounding box center [265, 453] width 81 height 256
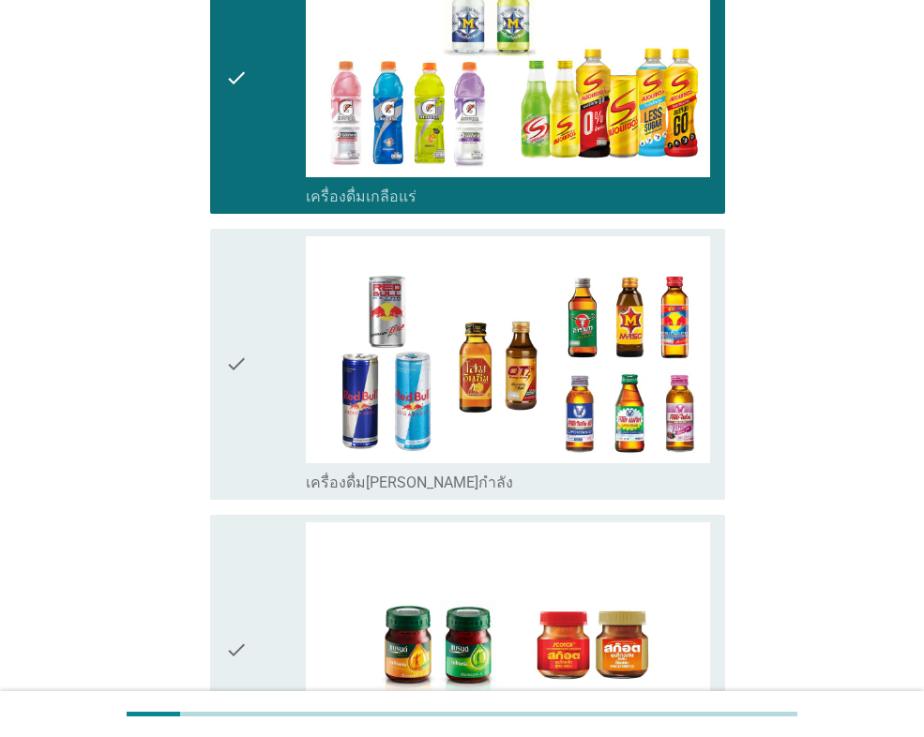
scroll to position [3719, 0]
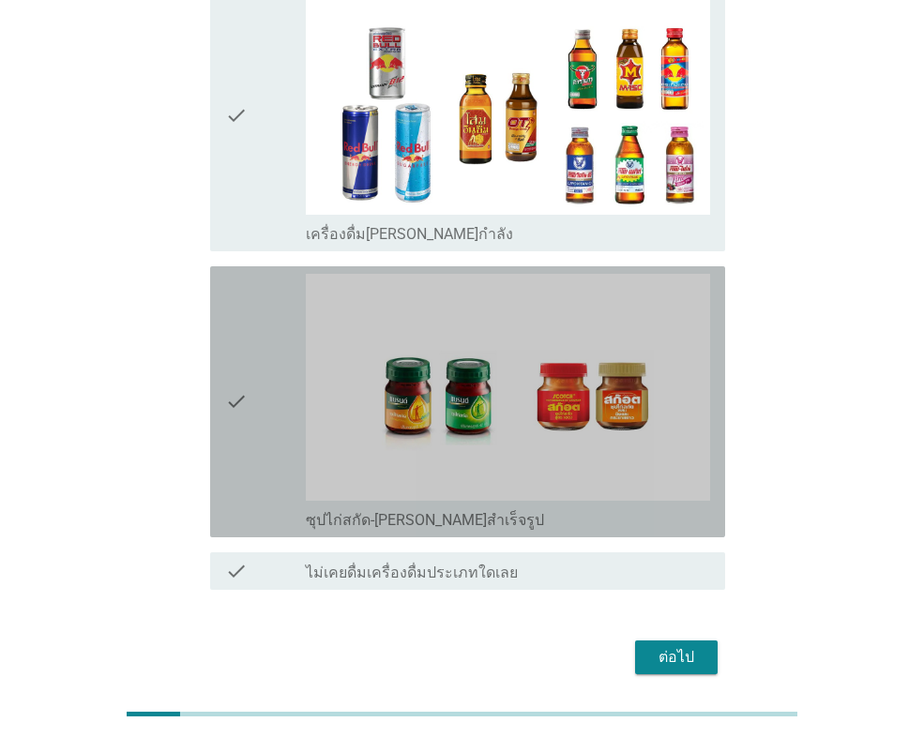
click at [281, 379] on div "check" at bounding box center [265, 402] width 81 height 256
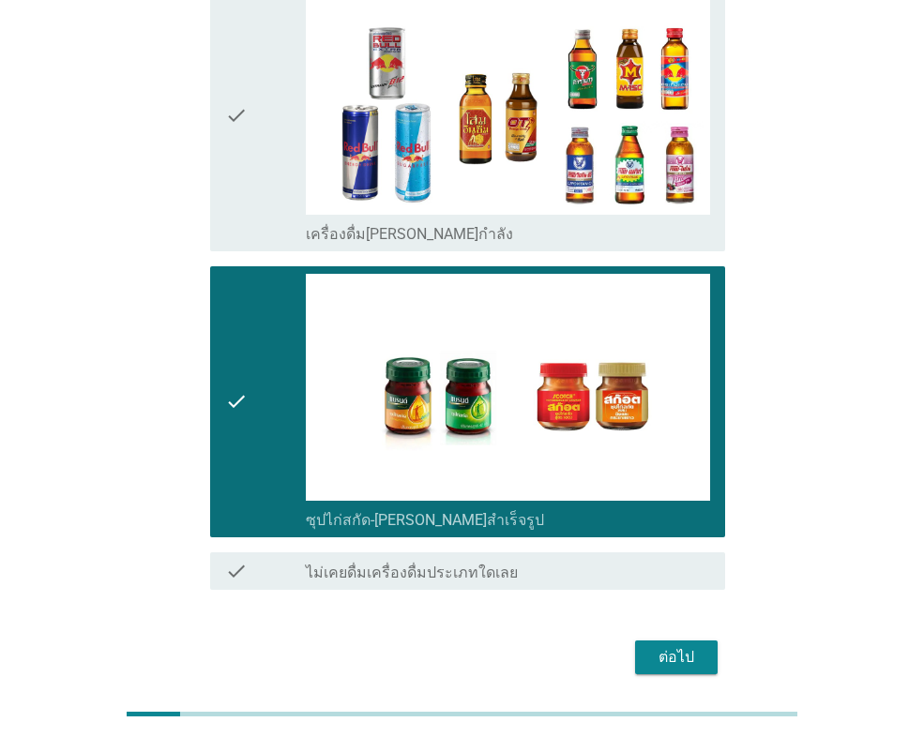
click at [678, 646] on div "ต่อไป" at bounding box center [676, 657] width 53 height 23
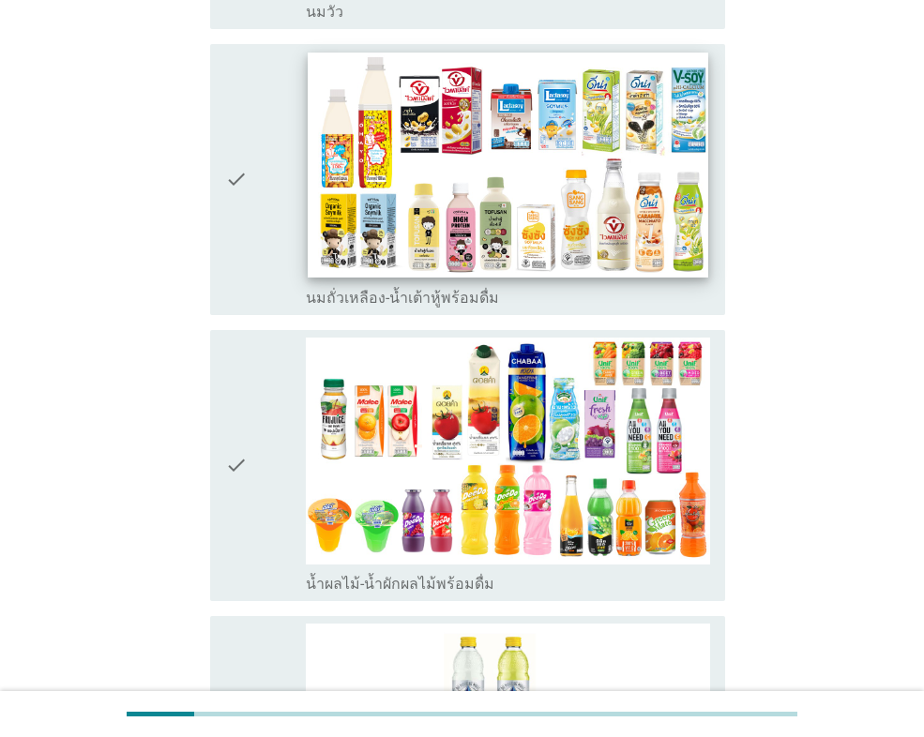
scroll to position [281, 0]
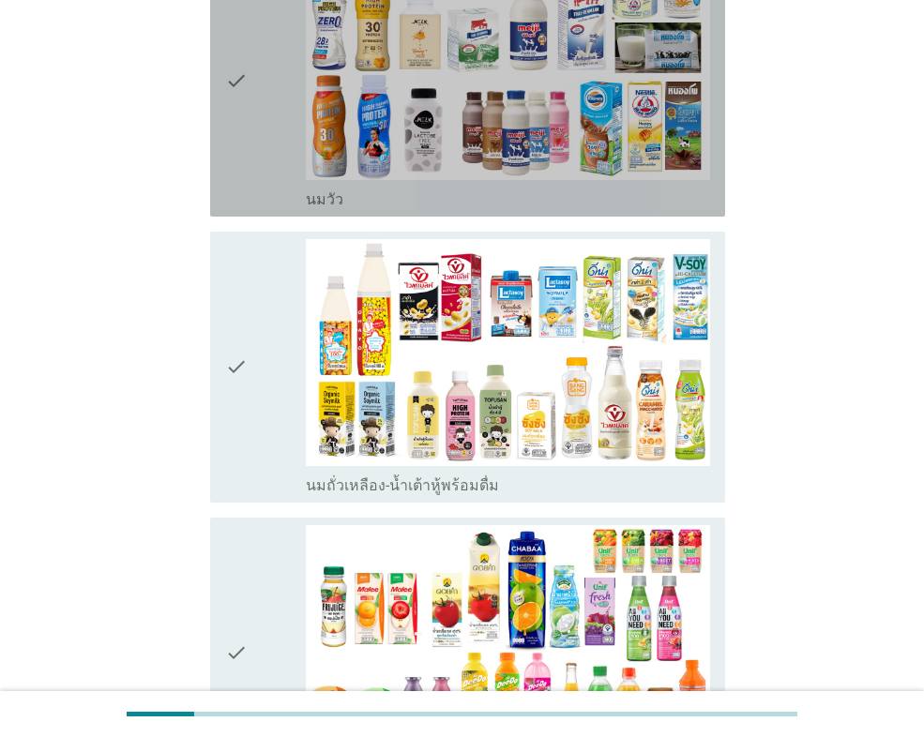
click at [262, 158] on div "check" at bounding box center [265, 81] width 81 height 256
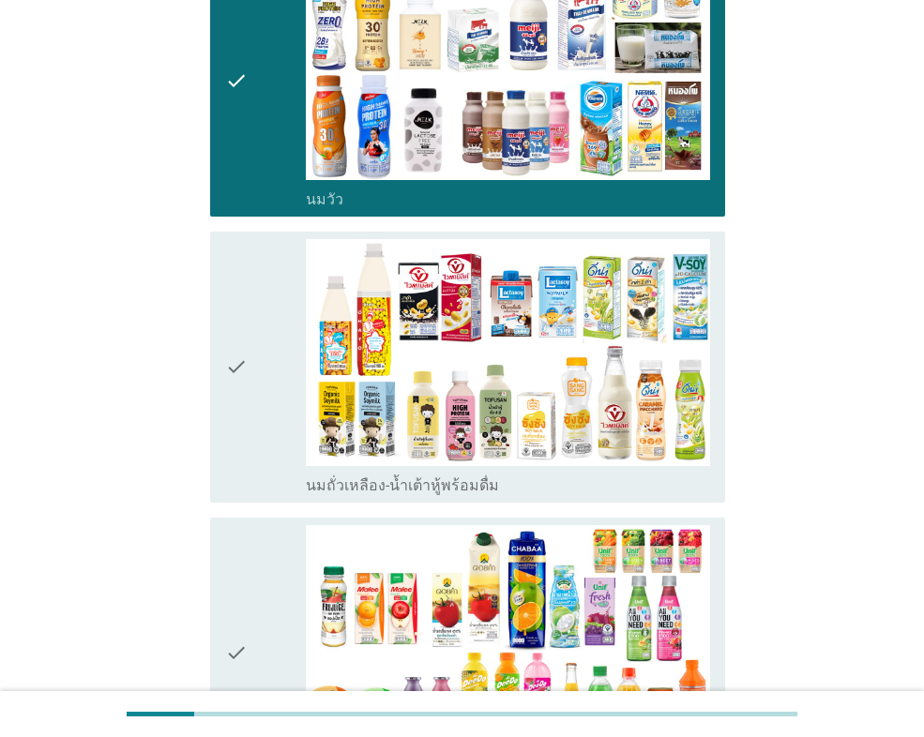
click at [291, 295] on div "check" at bounding box center [265, 367] width 81 height 256
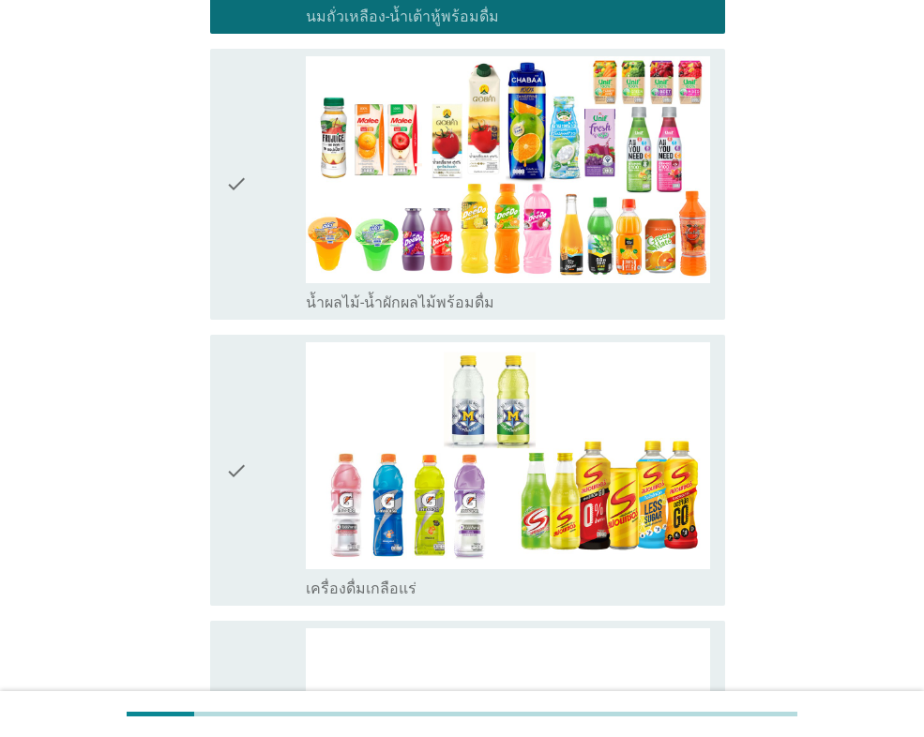
scroll to position [1032, 0]
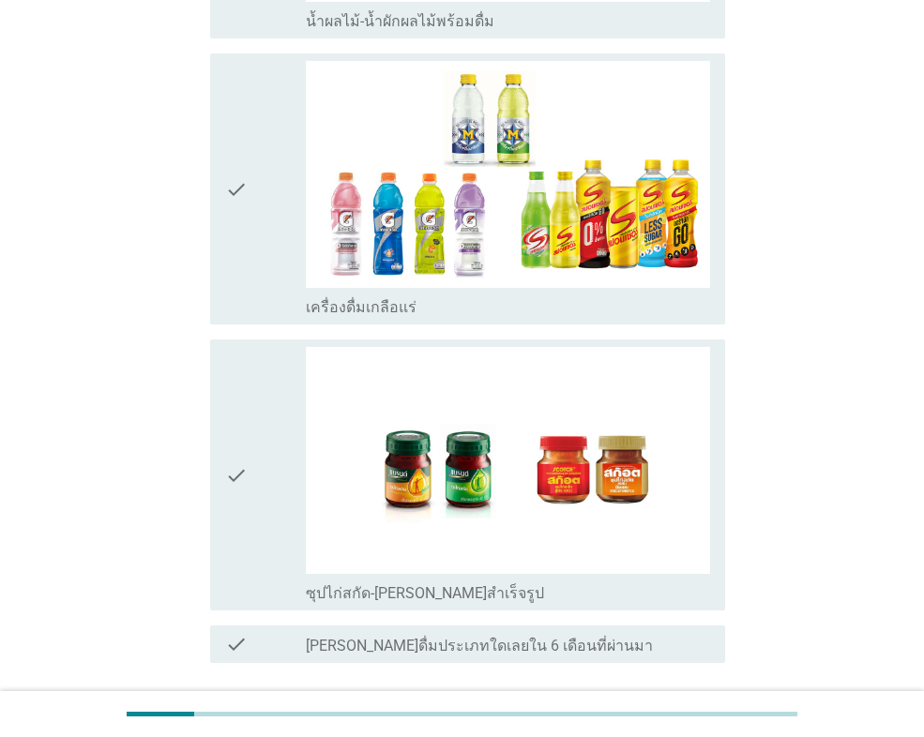
click at [275, 141] on div "check" at bounding box center [265, 189] width 81 height 256
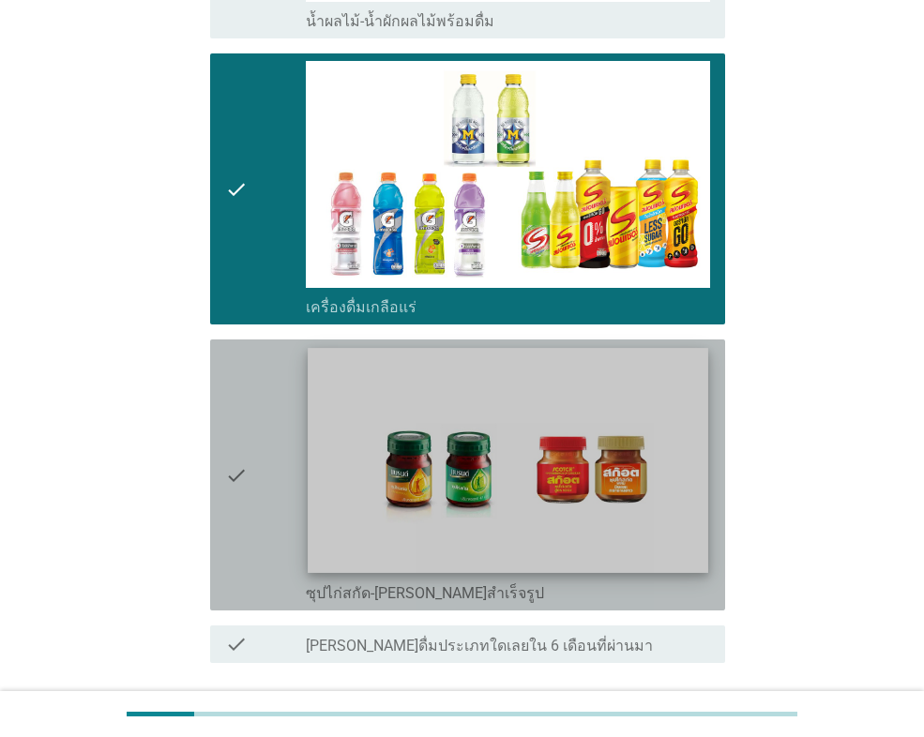
click at [312, 439] on img at bounding box center [508, 460] width 400 height 225
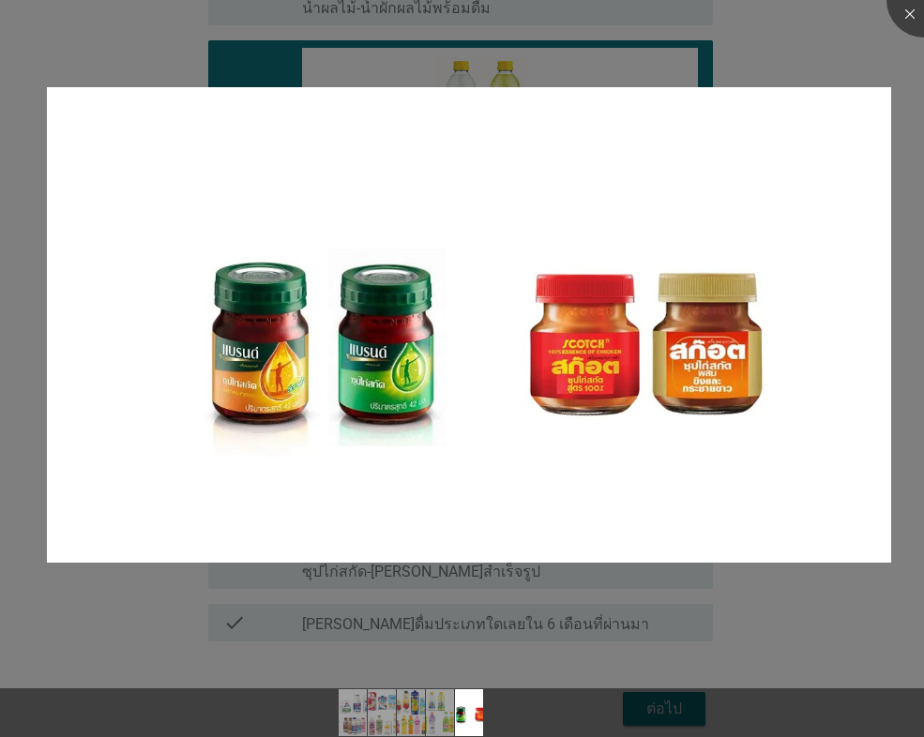
click at [748, 628] on div at bounding box center [462, 368] width 924 height 737
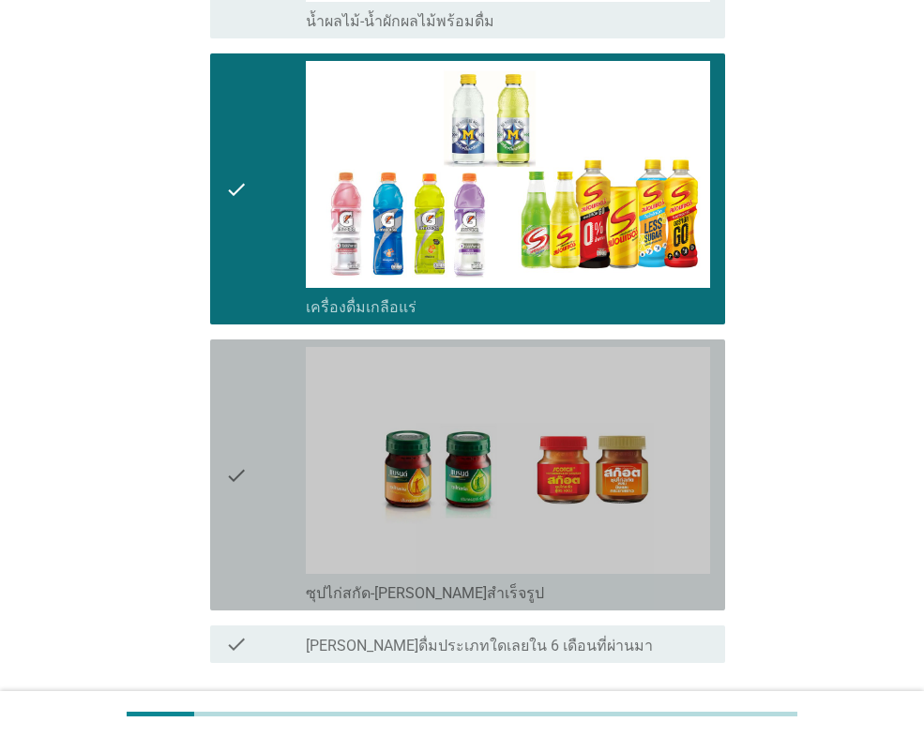
click at [255, 384] on div "check" at bounding box center [265, 475] width 81 height 256
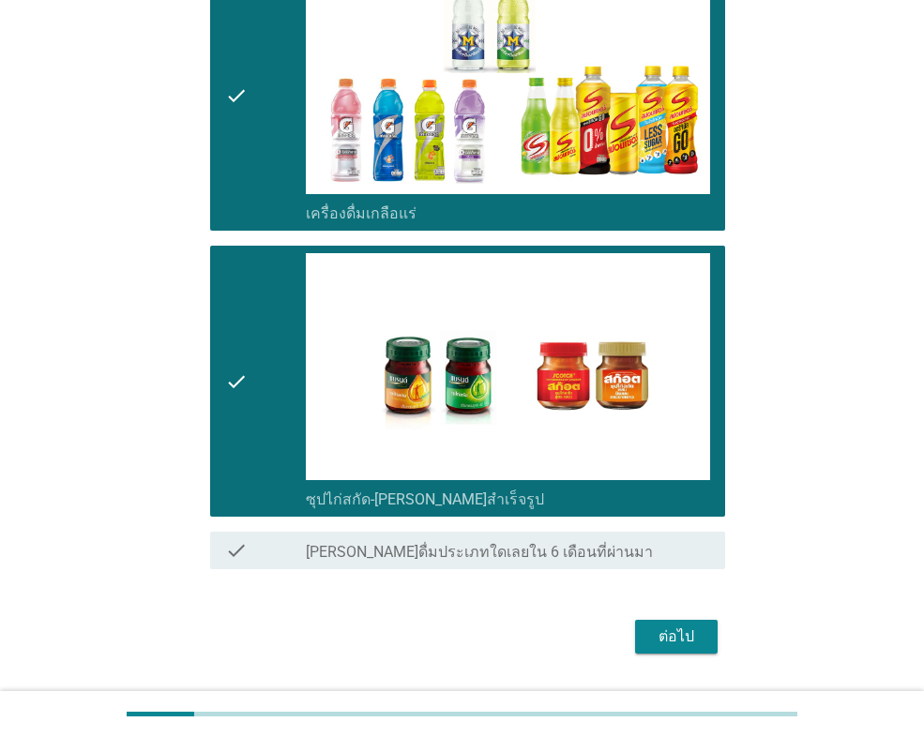
scroll to position [1177, 0]
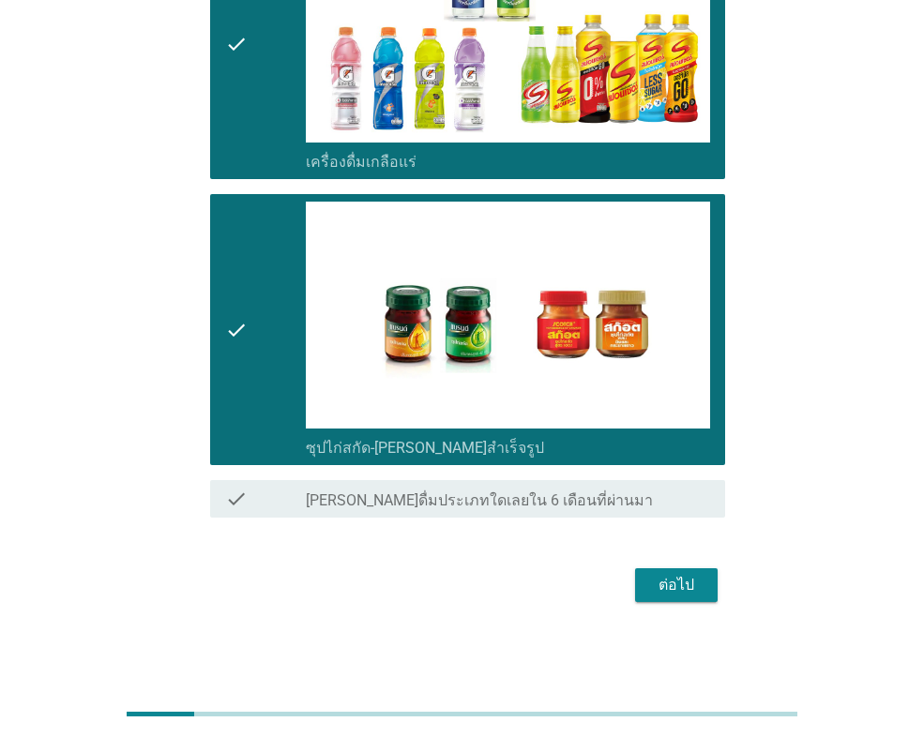
click at [690, 596] on div "ต่อไป" at bounding box center [676, 585] width 53 height 23
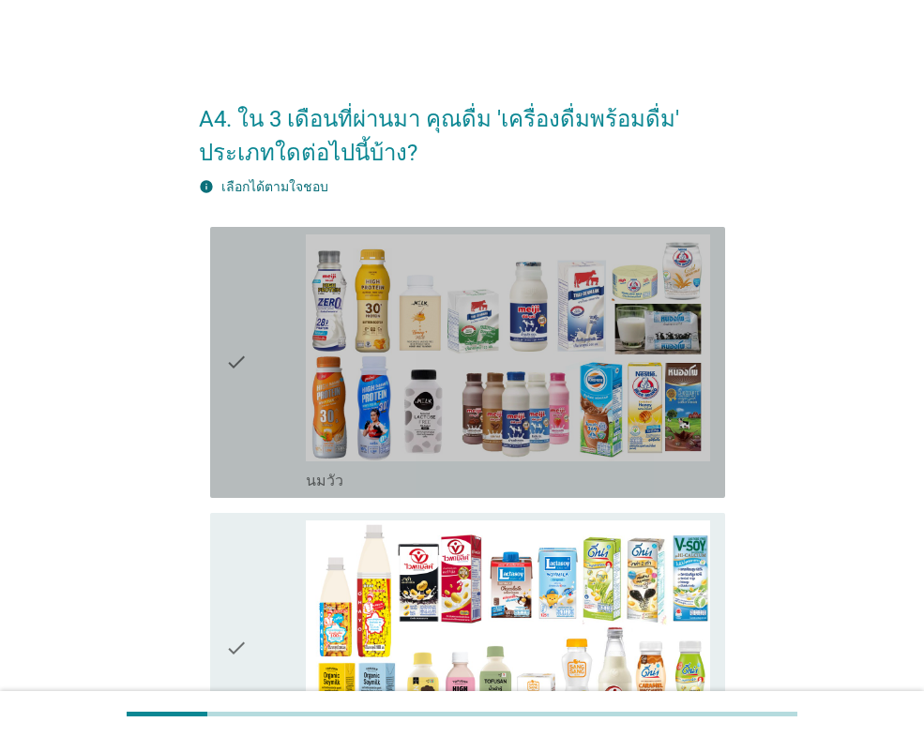
click at [245, 434] on icon "check" at bounding box center [236, 363] width 23 height 256
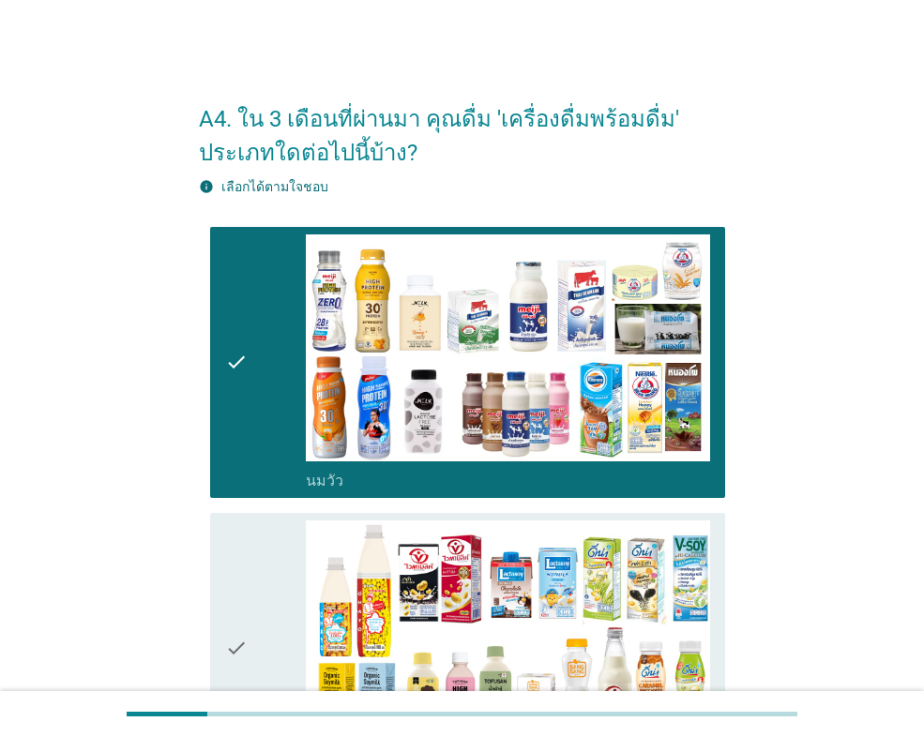
click at [293, 580] on div "check" at bounding box center [265, 649] width 81 height 256
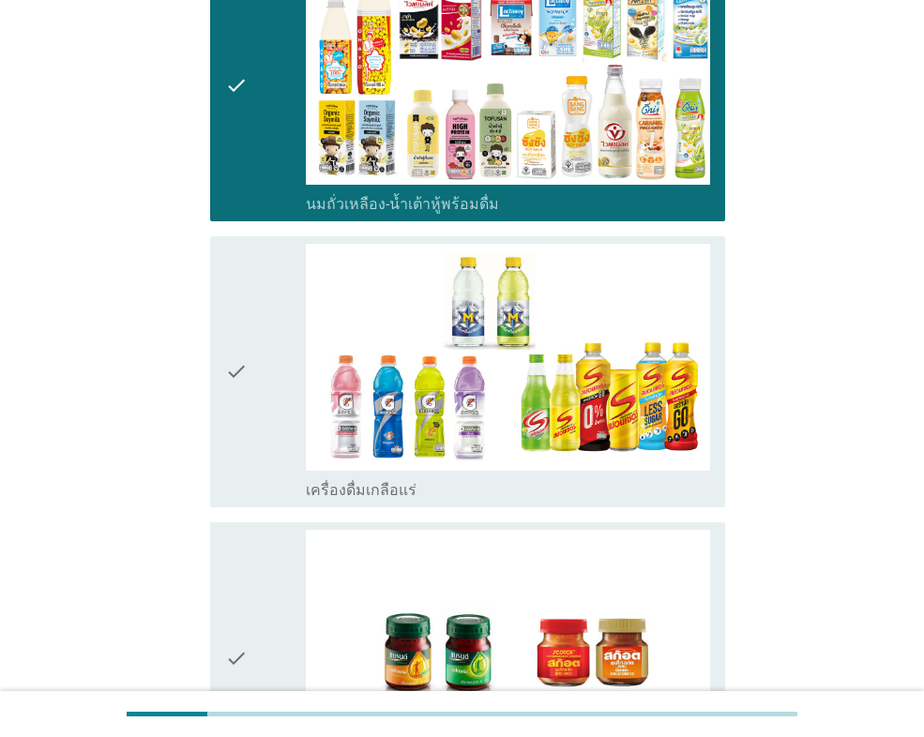
scroll to position [657, 0]
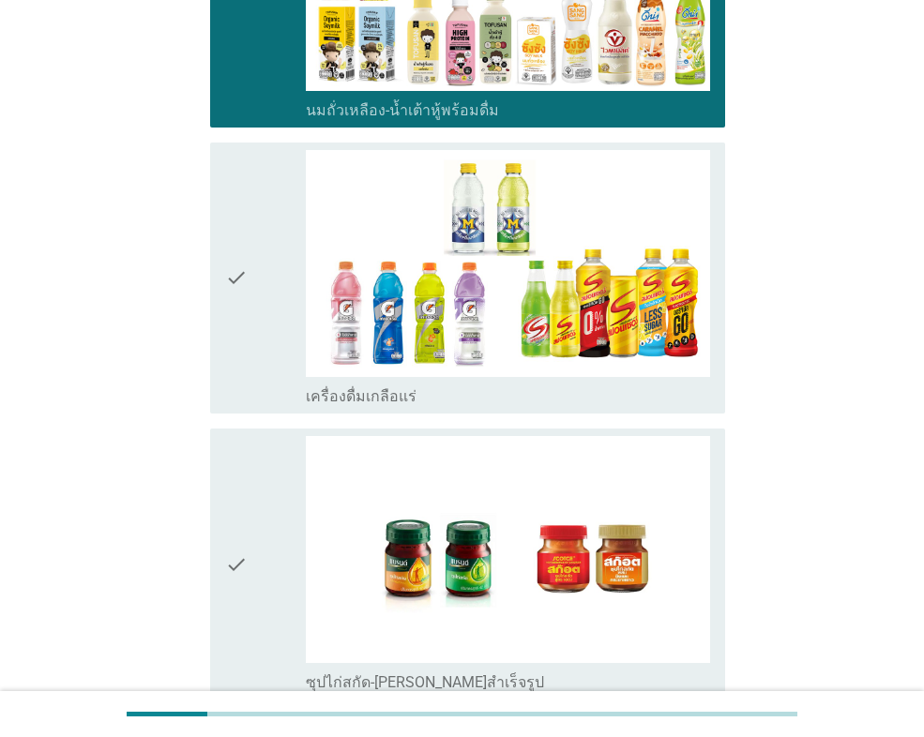
click at [301, 245] on div "check" at bounding box center [265, 278] width 81 height 256
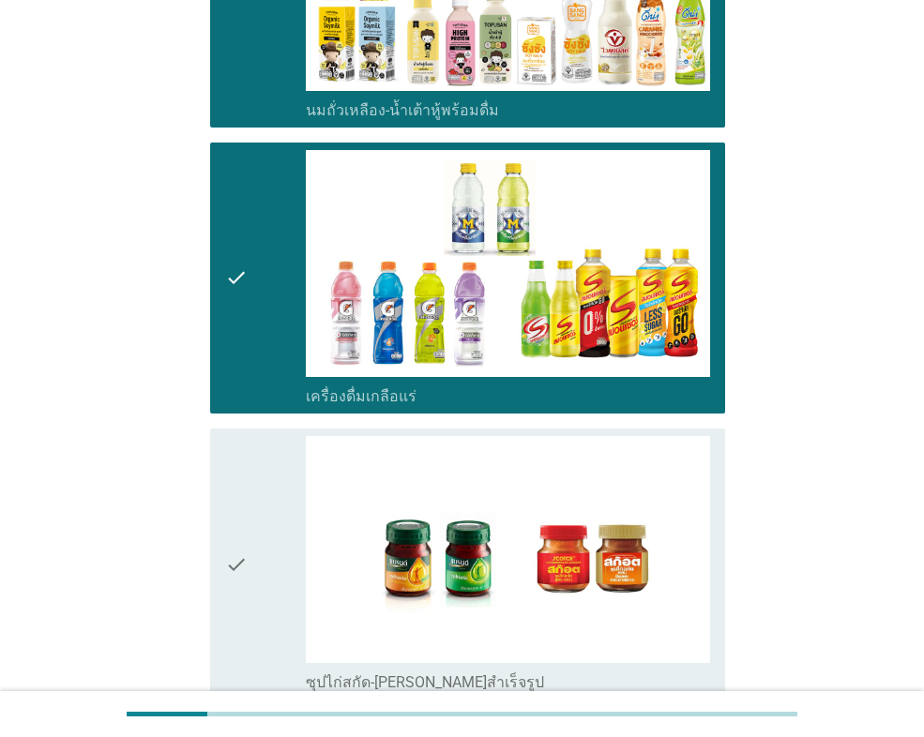
click at [272, 529] on div "check" at bounding box center [265, 564] width 81 height 256
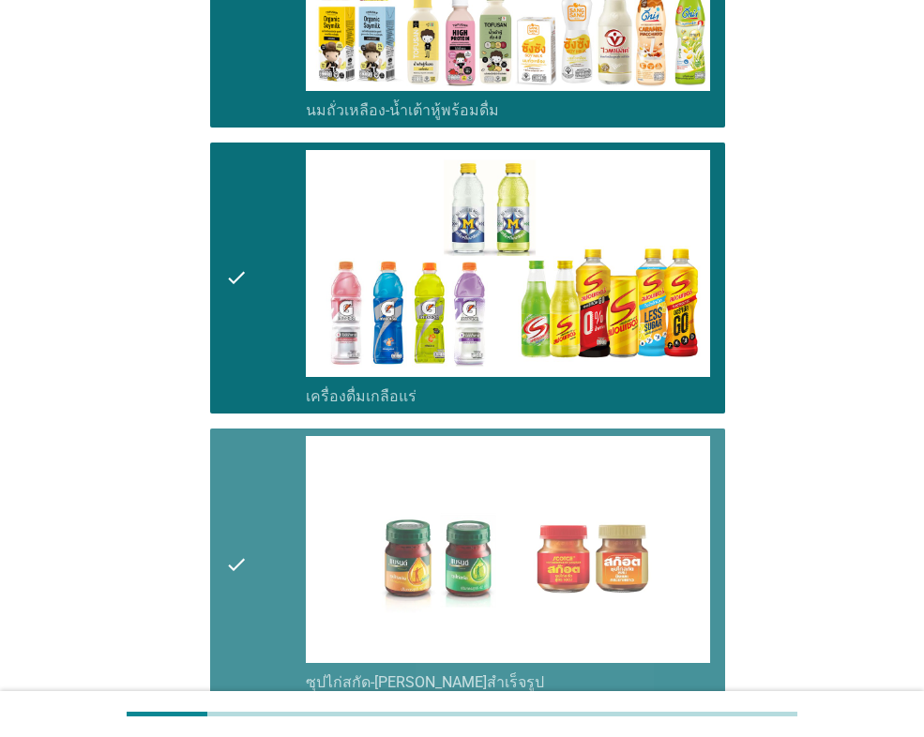
scroll to position [891, 0]
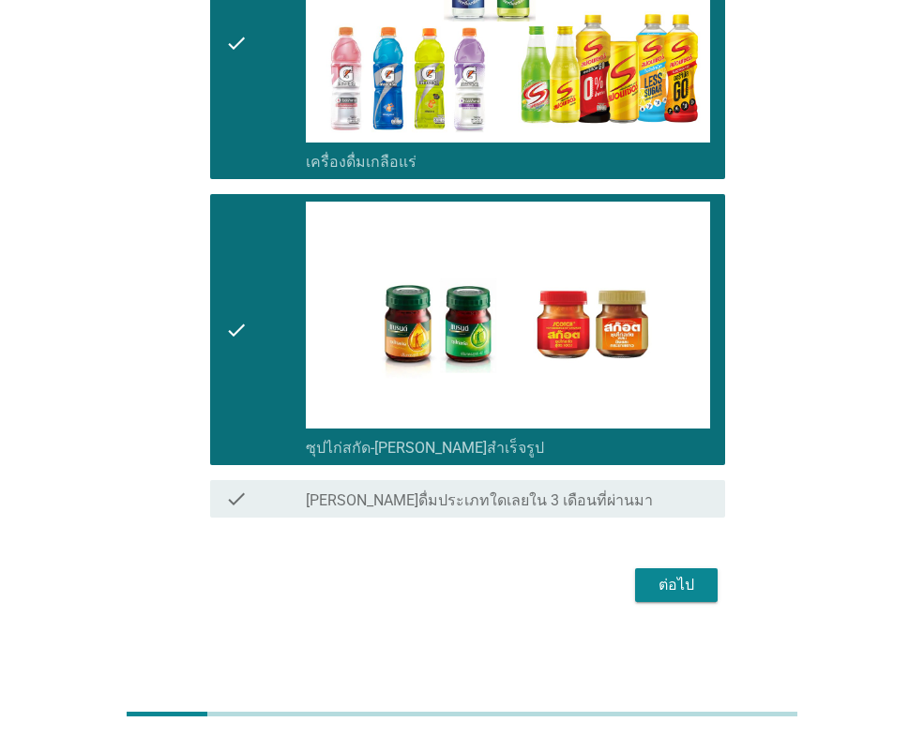
click at [666, 593] on div "ต่อไป" at bounding box center [676, 585] width 53 height 23
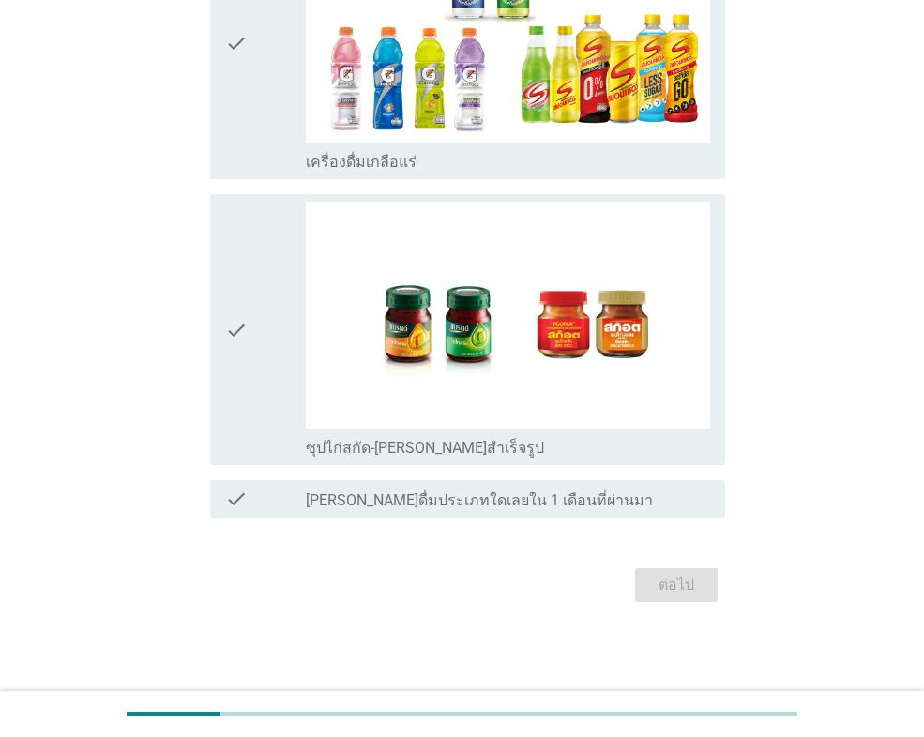
scroll to position [0, 0]
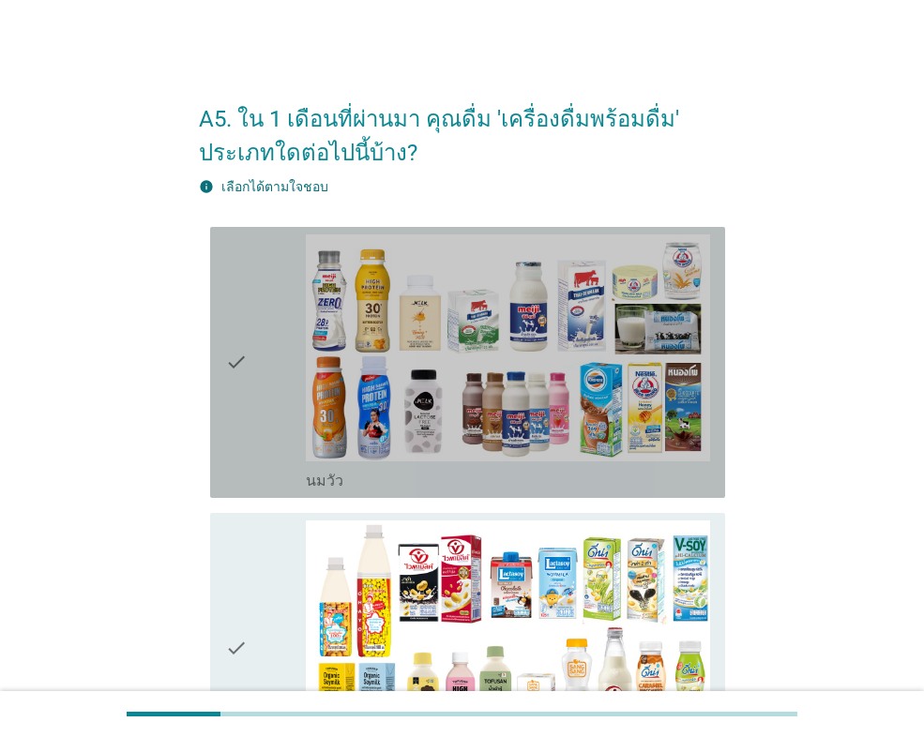
click at [247, 405] on icon "check" at bounding box center [236, 363] width 23 height 256
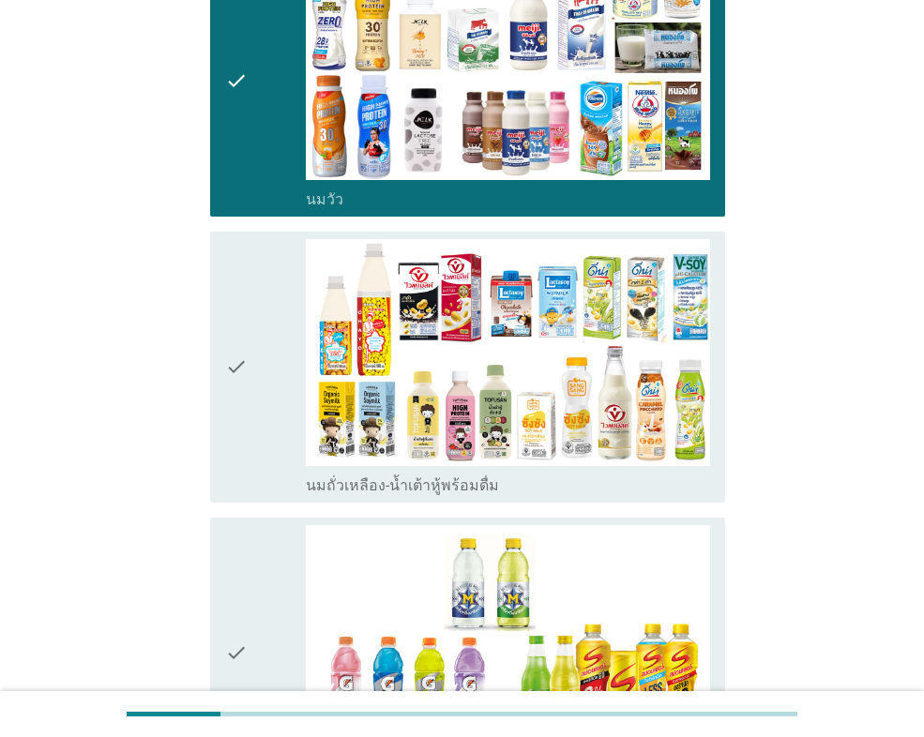
scroll to position [469, 0]
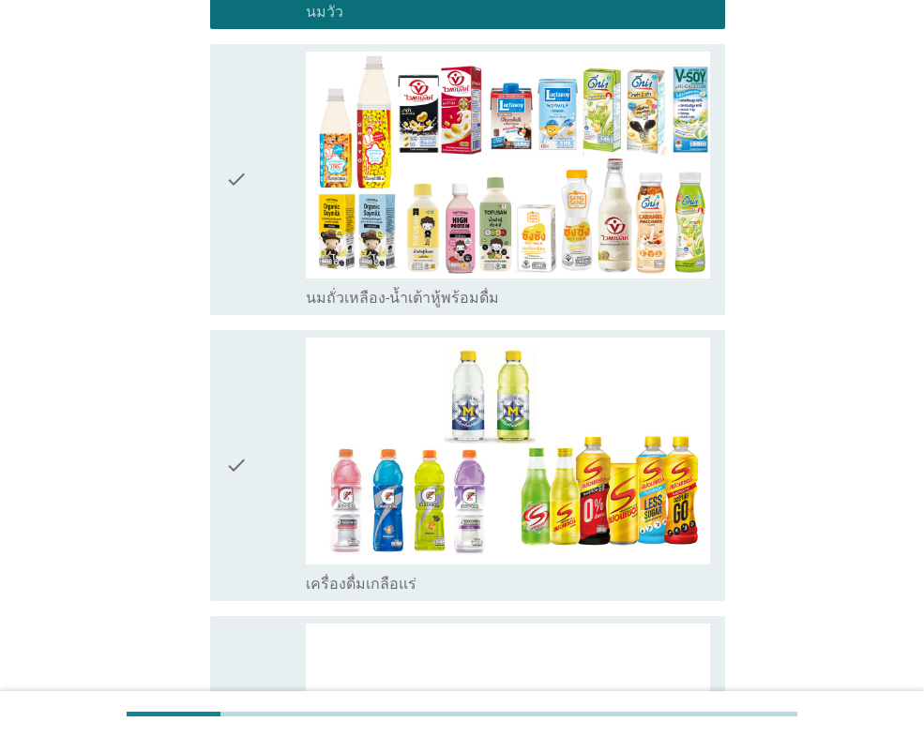
click at [247, 405] on icon "check" at bounding box center [236, 466] width 23 height 256
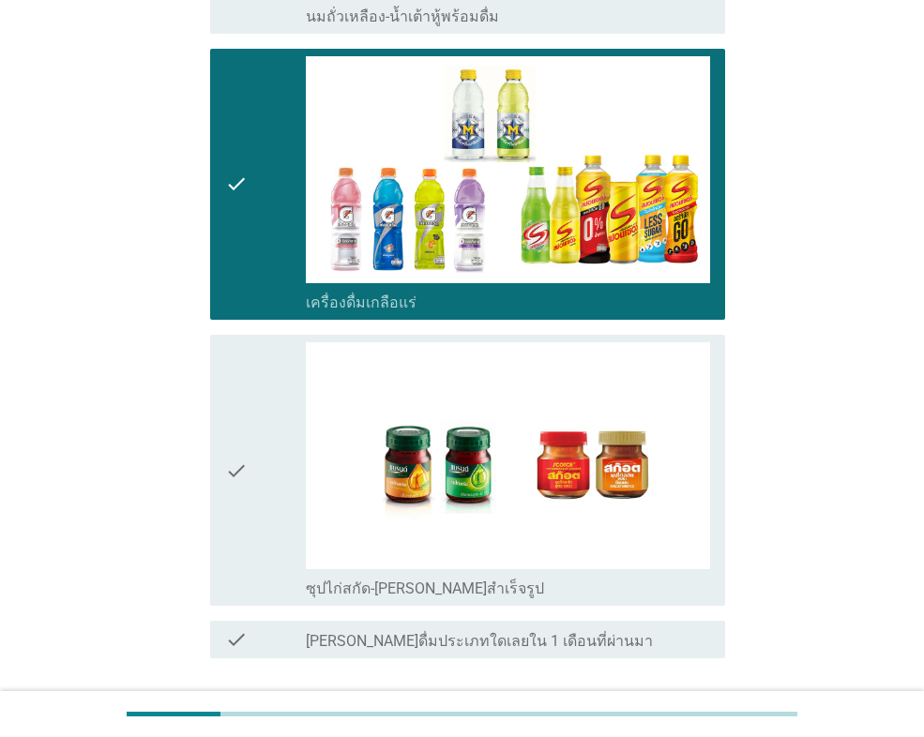
click at [250, 406] on div "check" at bounding box center [265, 470] width 81 height 256
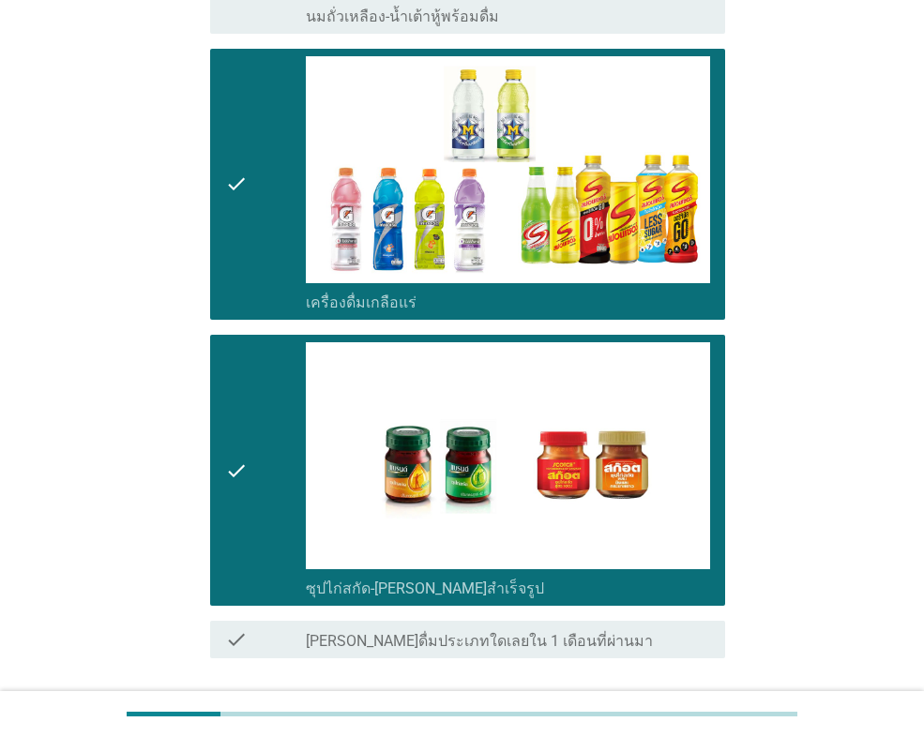
scroll to position [891, 0]
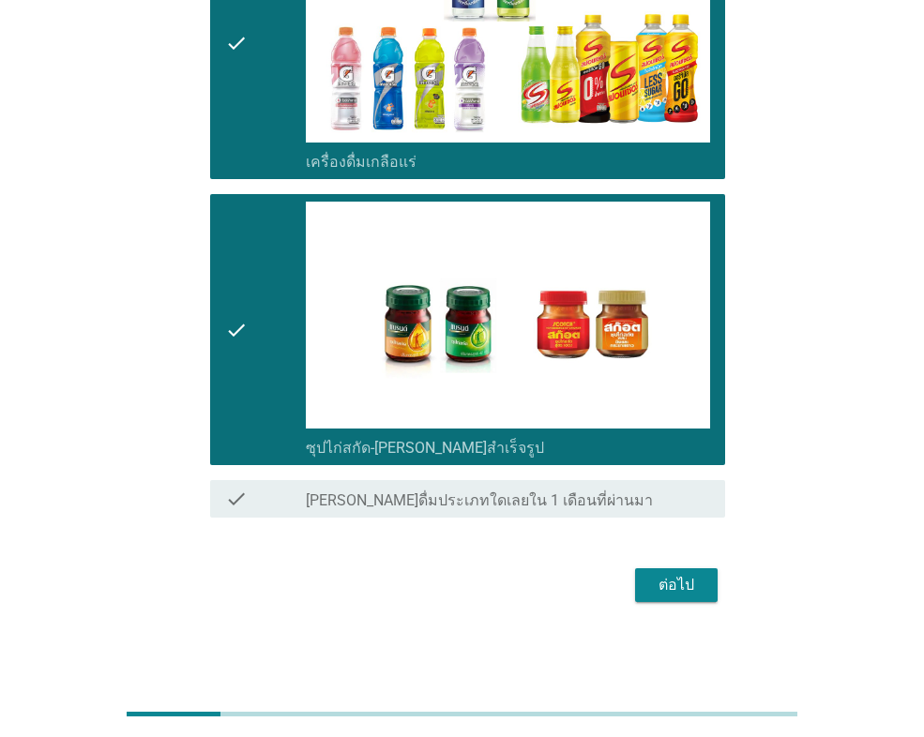
click at [714, 586] on button "ต่อไป" at bounding box center [676, 585] width 83 height 34
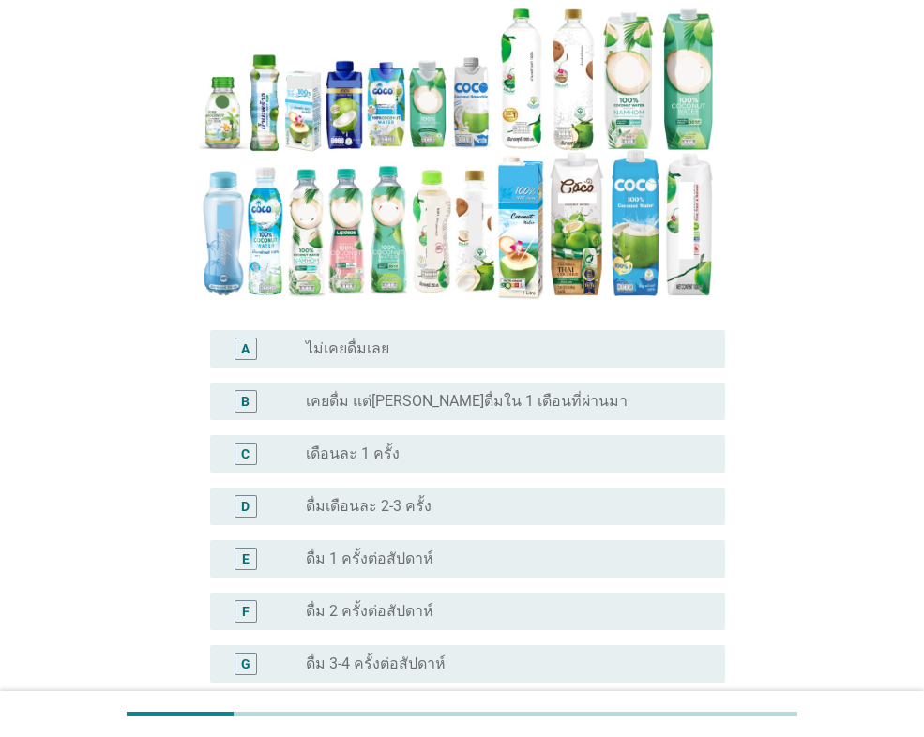
scroll to position [469, 0]
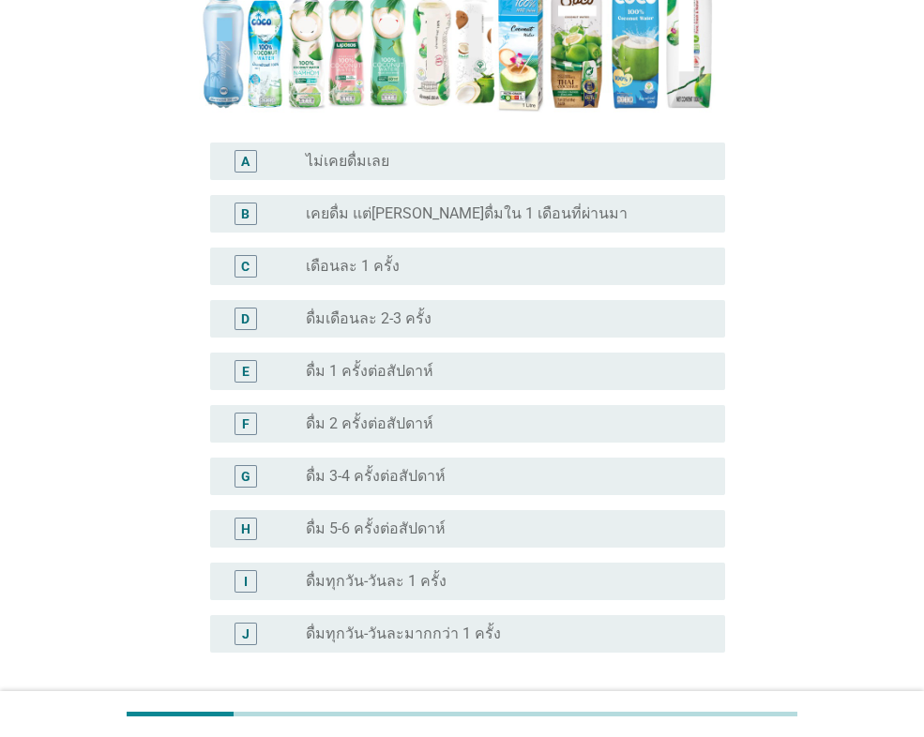
click at [477, 205] on label "เคยดื่ม แต่[PERSON_NAME]ดื่มใน 1 เดือนที่ผ่านมา" at bounding box center [467, 214] width 322 height 19
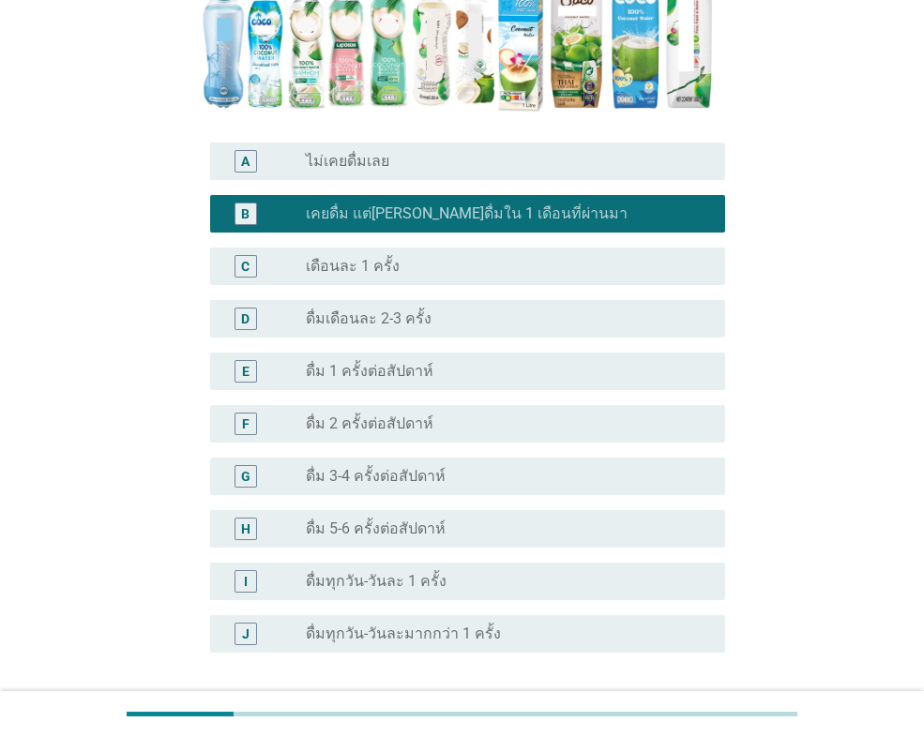
scroll to position [592, 0]
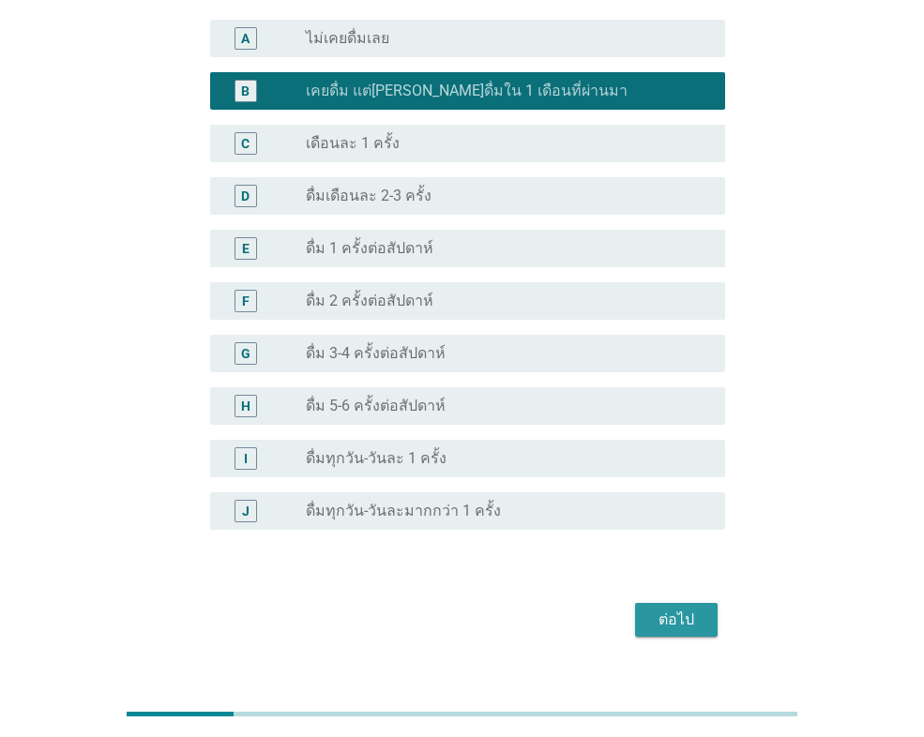
click at [660, 609] on div "ต่อไป" at bounding box center [676, 620] width 53 height 23
